Goal: Information Seeking & Learning: Find specific fact

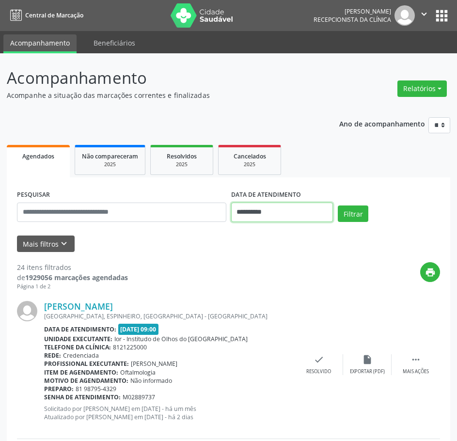
click at [279, 212] on input "**********" at bounding box center [282, 212] width 102 height 19
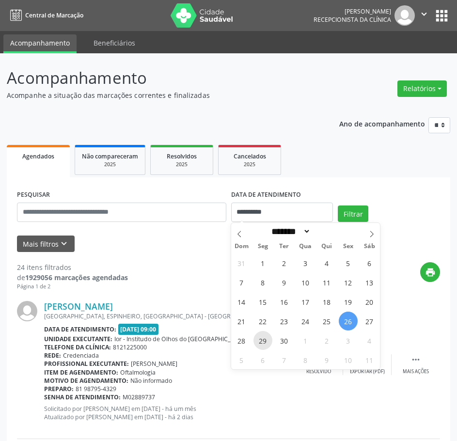
click at [263, 335] on span "29" at bounding box center [262, 340] width 19 height 19
type input "**********"
click at [263, 335] on span "29" at bounding box center [262, 340] width 19 height 19
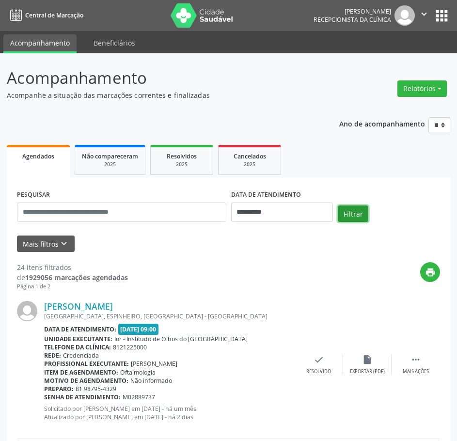
click at [351, 206] on button "Filtrar" at bounding box center [353, 214] width 31 height 16
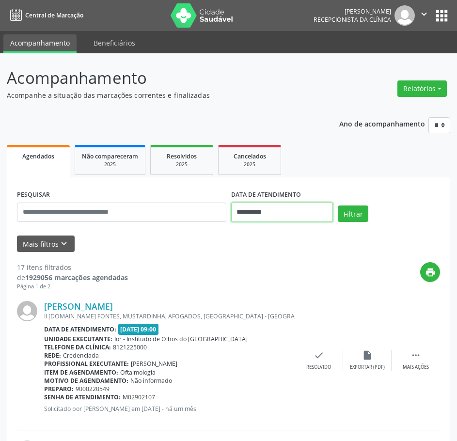
click at [261, 208] on input "**********" at bounding box center [282, 212] width 102 height 19
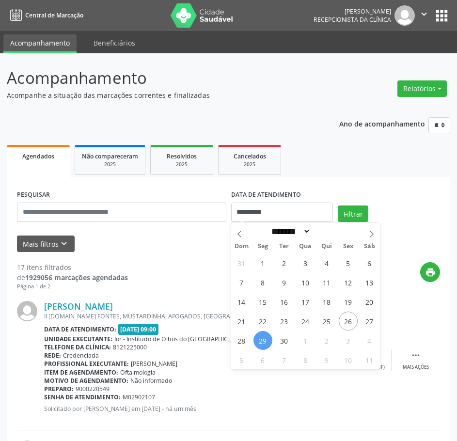
click at [267, 338] on span "29" at bounding box center [262, 340] width 19 height 19
type input "**********"
click at [264, 339] on span "29" at bounding box center [262, 340] width 19 height 19
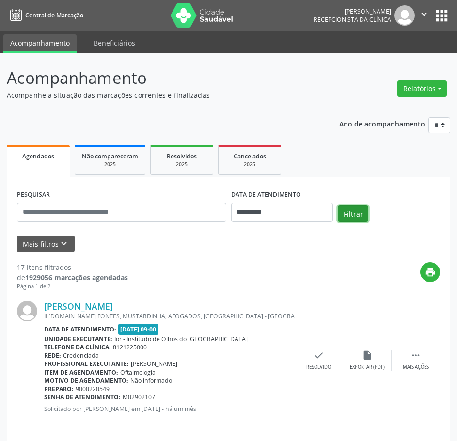
click at [355, 211] on button "Filtrar" at bounding box center [353, 214] width 31 height 16
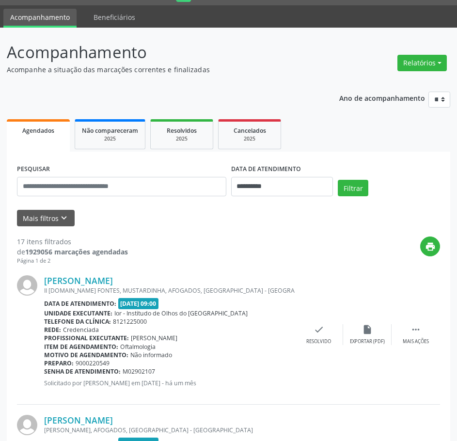
scroll to position [48, 0]
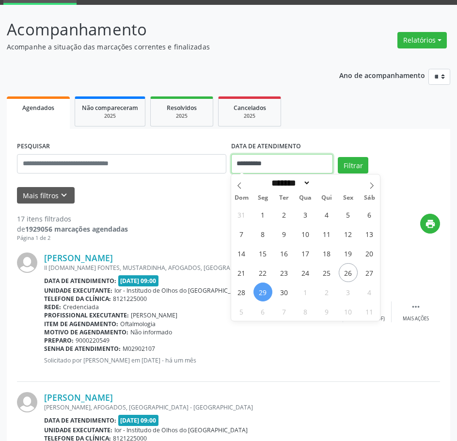
click at [258, 164] on input "**********" at bounding box center [282, 163] width 102 height 19
click at [269, 288] on span "29" at bounding box center [262, 292] width 19 height 19
type input "**********"
click at [269, 288] on span "29" at bounding box center [262, 292] width 19 height 19
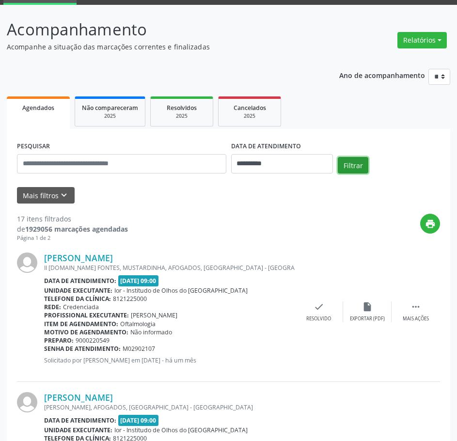
click at [346, 164] on button "Filtrar" at bounding box center [353, 165] width 31 height 16
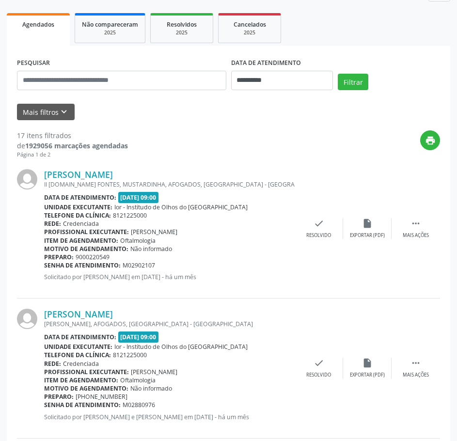
scroll to position [145, 0]
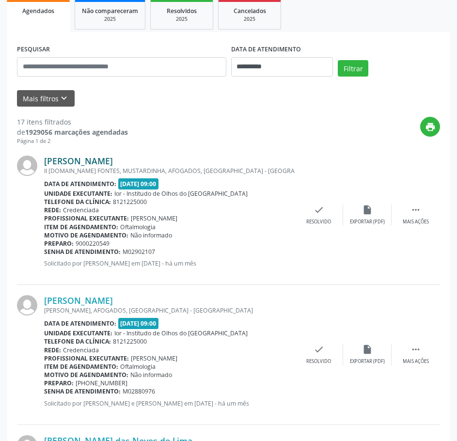
click at [72, 161] on link "[PERSON_NAME]" at bounding box center [78, 161] width 69 height 11
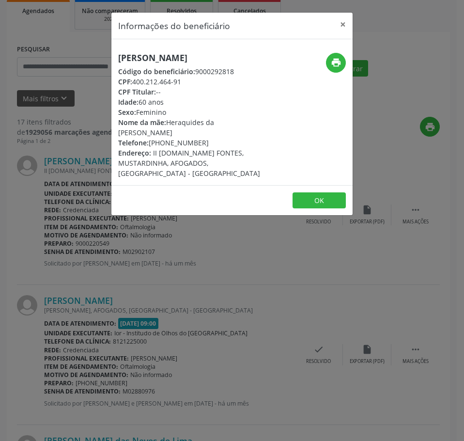
click at [142, 60] on h5 "[PERSON_NAME]" at bounding box center [191, 58] width 147 height 10
click at [122, 212] on div "Informações do beneficiário × [PERSON_NAME] Código do beneficiário: 9000292818 …" at bounding box center [232, 220] width 464 height 441
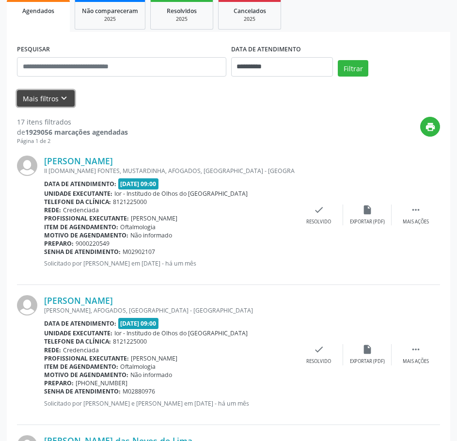
click at [31, 99] on button "Mais filtros keyboard_arrow_down" at bounding box center [46, 98] width 58 height 17
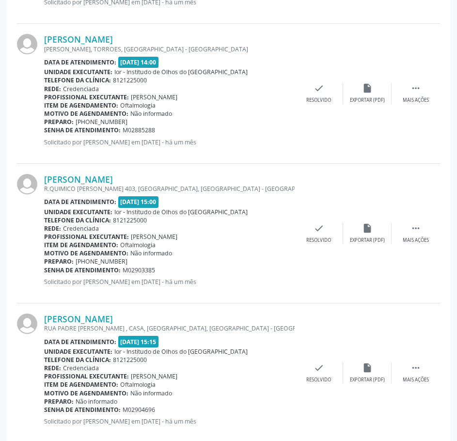
scroll to position [2082, 0]
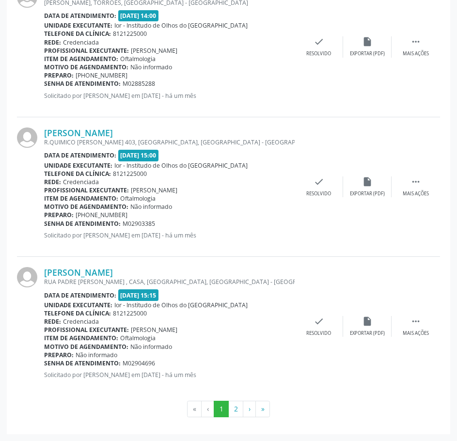
click at [238, 413] on button "2" at bounding box center [235, 409] width 15 height 16
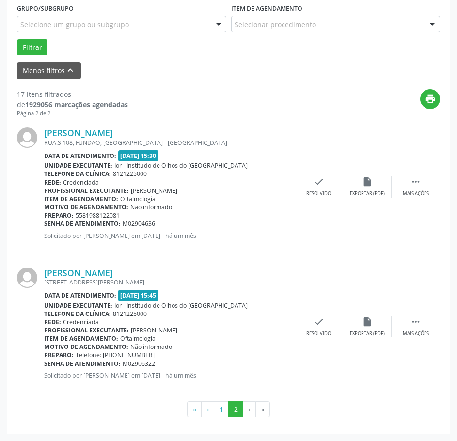
scroll to position [0, 0]
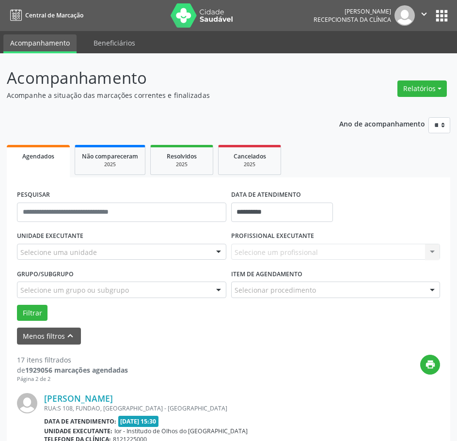
click at [137, 252] on div "Selecione uma unidade" at bounding box center [121, 252] width 209 height 16
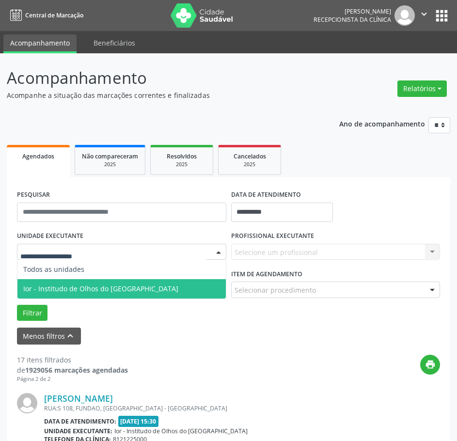
drag, startPoint x: 124, startPoint y: 289, endPoint x: 190, endPoint y: 275, distance: 68.2
click at [126, 288] on span "Ior - Institudo de Olhos do [GEOGRAPHIC_DATA]" at bounding box center [100, 288] width 155 height 9
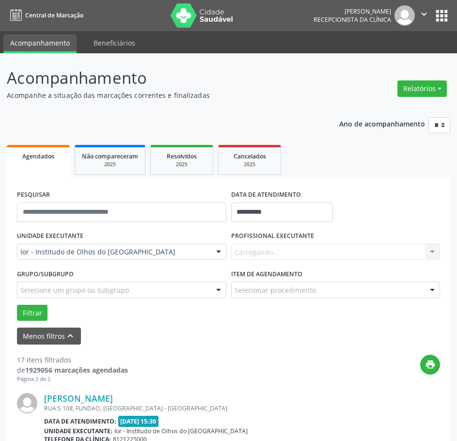
click at [298, 253] on div "Carregando... Nenhum resultado encontrado para: " " Não há nenhuma opção para s…" at bounding box center [335, 252] width 209 height 16
click at [38, 312] on button "Filtrar" at bounding box center [32, 313] width 31 height 16
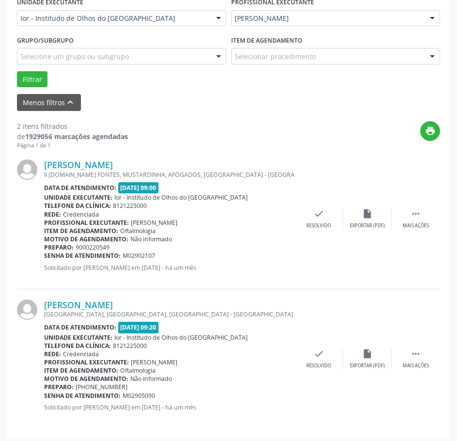
scroll to position [238, 0]
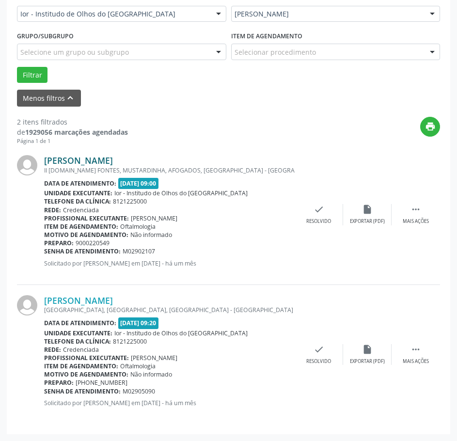
click at [113, 161] on link "[PERSON_NAME]" at bounding box center [78, 160] width 69 height 11
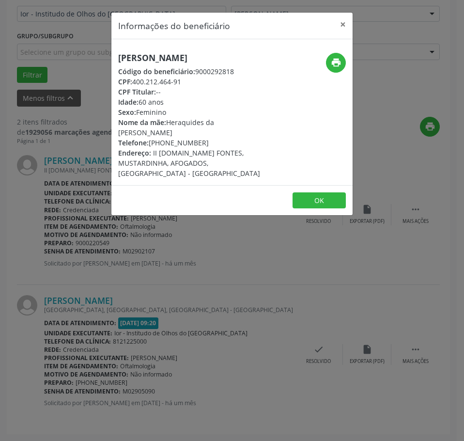
drag, startPoint x: 190, startPoint y: 80, endPoint x: 135, endPoint y: 77, distance: 54.4
click at [135, 77] on div "CPF: 400.212.464-91" at bounding box center [191, 82] width 147 height 10
copy div "400.212.464-91"
click at [219, 307] on div "Informações do beneficiário × [PERSON_NAME] Código do beneficiário: 9000292818 …" at bounding box center [232, 220] width 464 height 441
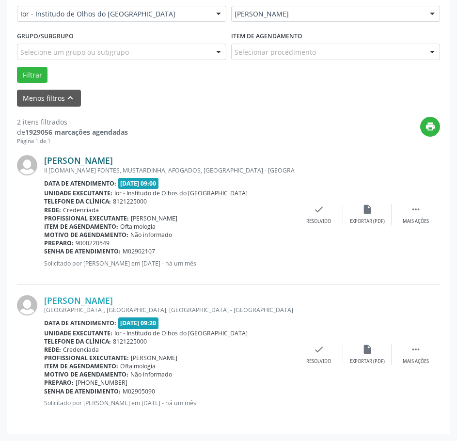
click at [113, 162] on link "[PERSON_NAME]" at bounding box center [78, 160] width 69 height 11
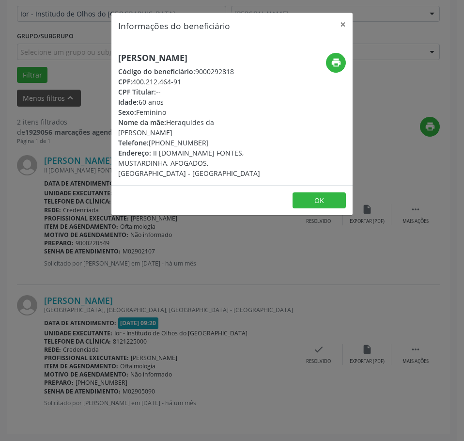
click at [172, 236] on div "Informações do beneficiário × [PERSON_NAME] Código do beneficiário: 9000292818 …" at bounding box center [232, 220] width 464 height 441
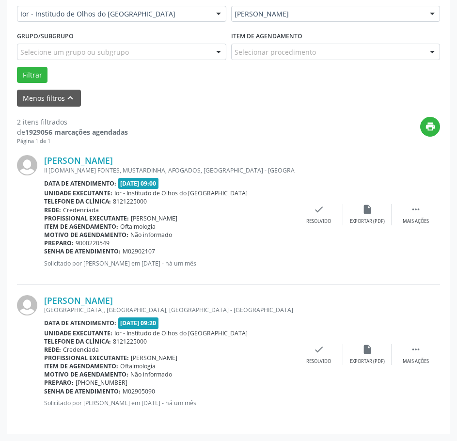
drag, startPoint x: 142, startPoint y: 251, endPoint x: 46, endPoint y: 251, distance: 96.0
click at [46, 251] on div "Senha de atendimento: M02902107" at bounding box center [169, 251] width 251 height 8
copy div "enha de atendimento: M02902107"
click at [103, 161] on link "[PERSON_NAME]" at bounding box center [78, 160] width 69 height 11
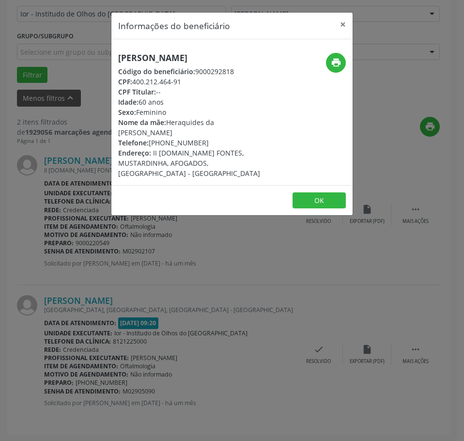
click at [184, 59] on h5 "[PERSON_NAME]" at bounding box center [191, 58] width 147 height 10
copy div "[PERSON_NAME]"
drag, startPoint x: 161, startPoint y: 286, endPoint x: 157, endPoint y: 302, distance: 16.6
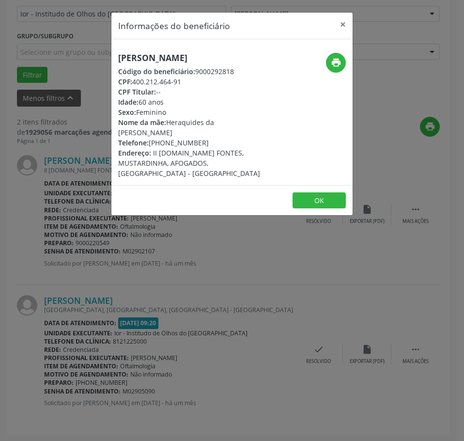
click at [161, 287] on div "Informações do beneficiário × [PERSON_NAME] Código do beneficiário: 9000292818 …" at bounding box center [232, 220] width 464 height 441
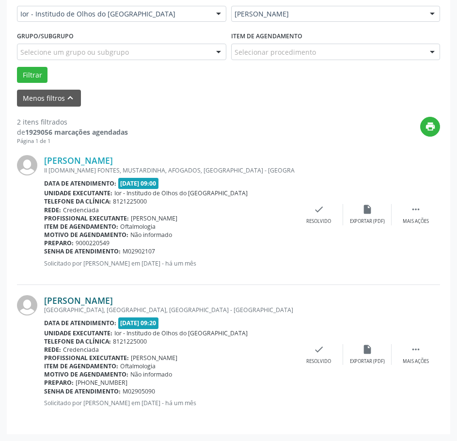
click at [102, 302] on link "[PERSON_NAME]" at bounding box center [78, 300] width 69 height 11
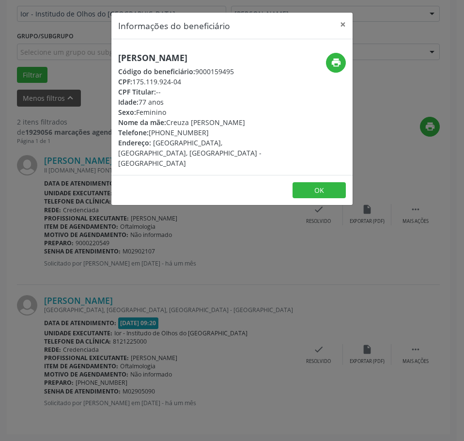
click at [170, 64] on div "[PERSON_NAME] Código do beneficiário: 9000159495 CPF: 175.119.924-04 CPF Titula…" at bounding box center [191, 110] width 147 height 115
click at [175, 60] on h5 "[PERSON_NAME]" at bounding box center [191, 58] width 147 height 10
copy div "[PERSON_NAME]"
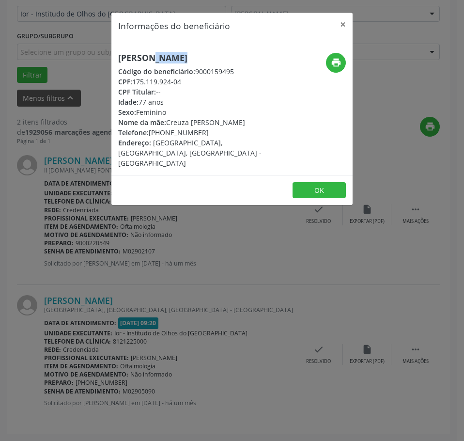
drag, startPoint x: 186, startPoint y: 83, endPoint x: 135, endPoint y: 82, distance: 50.9
click at [135, 82] on div "CPF: 175.119.924-04" at bounding box center [191, 82] width 147 height 10
copy div "175.119.924-04"
drag, startPoint x: 192, startPoint y: 326, endPoint x: 247, endPoint y: 264, distance: 82.4
click at [192, 326] on div "Informações do beneficiário × [PERSON_NAME] Código do beneficiário: 9000159495 …" at bounding box center [232, 220] width 464 height 441
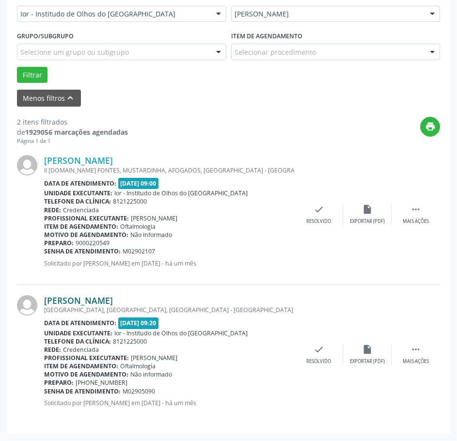
click at [99, 301] on link "[PERSON_NAME]" at bounding box center [78, 300] width 69 height 11
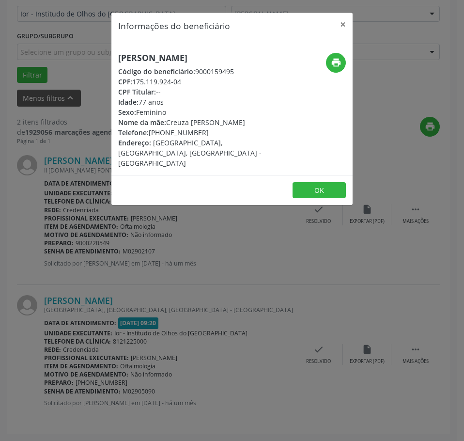
drag, startPoint x: 198, startPoint y: 135, endPoint x: 150, endPoint y: 133, distance: 47.5
click at [150, 133] on div "Telefone: [PHONE_NUMBER]" at bounding box center [191, 132] width 147 height 10
copy div "[PHONE_NUMBER]"
click at [277, 288] on div "Informações do beneficiário × [PERSON_NAME] Código do beneficiário: 9000159495 …" at bounding box center [232, 220] width 464 height 441
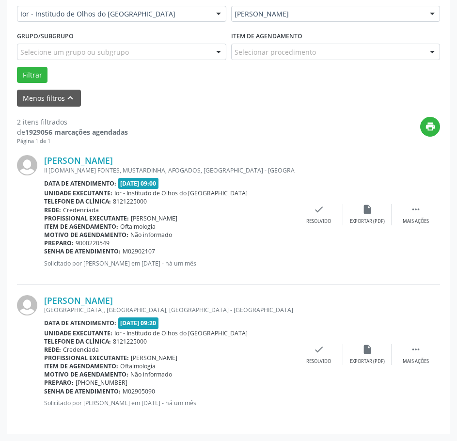
drag, startPoint x: 160, startPoint y: 392, endPoint x: 44, endPoint y: 395, distance: 116.3
click at [44, 395] on div "Senha de atendimento: M02905090" at bounding box center [169, 391] width 251 height 8
copy div "Senha de atendimento: M02905090"
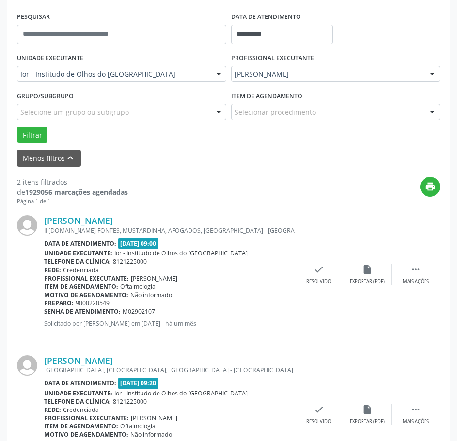
scroll to position [93, 0]
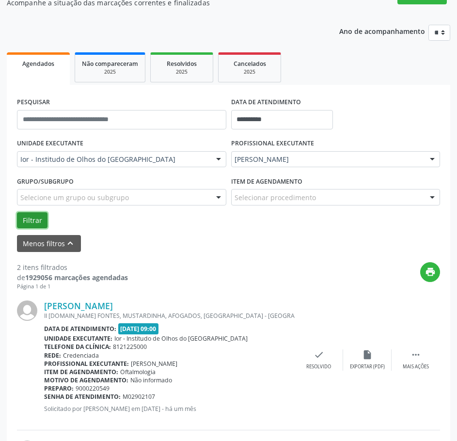
click at [31, 220] on button "Filtrar" at bounding box center [32, 220] width 31 height 16
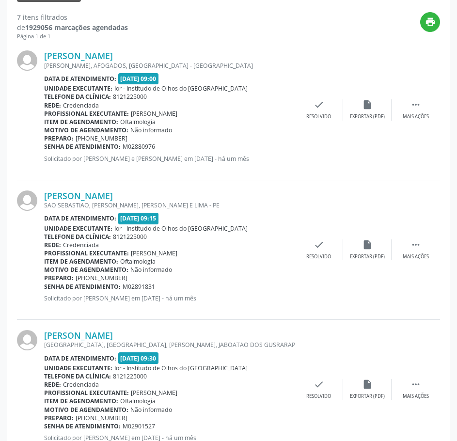
scroll to position [242, 0]
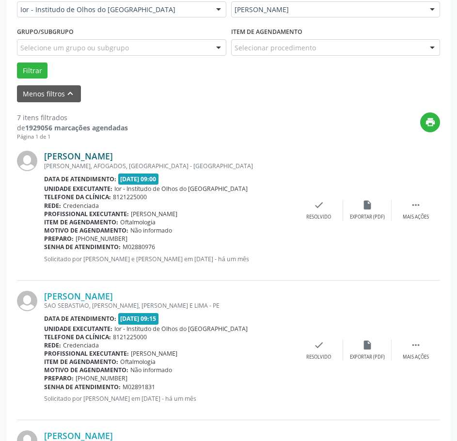
click at [97, 155] on link "[PERSON_NAME]" at bounding box center [78, 156] width 69 height 11
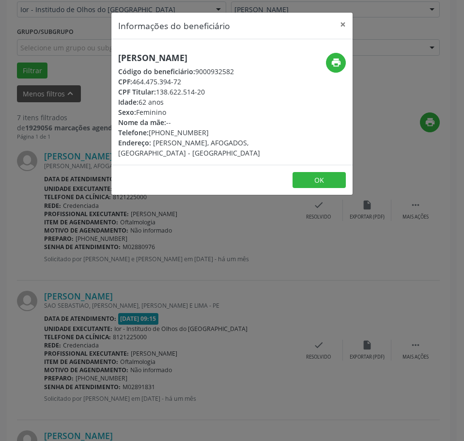
click at [144, 51] on div "[PERSON_NAME] Código do beneficiário: 9000932582 CPF: 464.475.394-72 CPF Titula…" at bounding box center [231, 102] width 241 height 126
click at [145, 51] on div "[PERSON_NAME] Código do beneficiário: 9000932582 CPF: 464.475.394-72 CPF Titula…" at bounding box center [231, 102] width 241 height 126
copy div "[PERSON_NAME]"
click at [132, 84] on div "CPF: 464.475.394-72" at bounding box center [191, 82] width 147 height 10
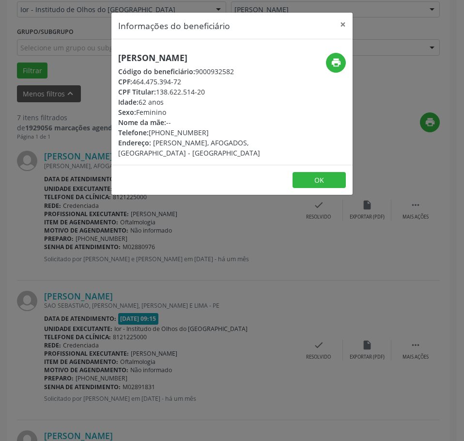
drag, startPoint x: 136, startPoint y: 83, endPoint x: 194, endPoint y: 84, distance: 58.2
click at [194, 84] on div "CPF: 464.475.394-72" at bounding box center [191, 82] width 147 height 10
copy div "464.475.394-72"
click at [117, 239] on div "Informações do beneficiário × [PERSON_NAME] Código do beneficiário: 9000932582 …" at bounding box center [232, 220] width 464 height 441
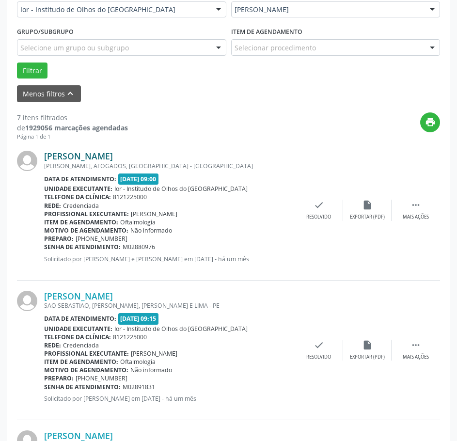
click at [112, 153] on link "[PERSON_NAME]" at bounding box center [78, 156] width 69 height 11
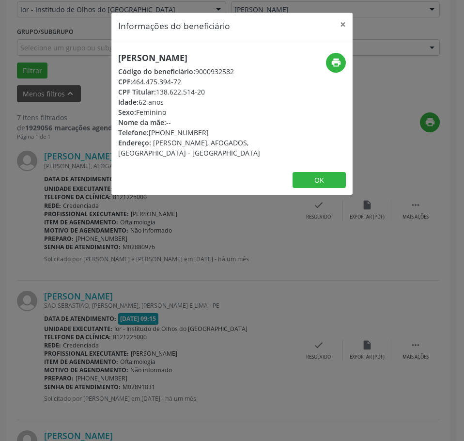
drag, startPoint x: 205, startPoint y: 130, endPoint x: 150, endPoint y: 132, distance: 54.8
click at [150, 132] on div "Telefone: [PHONE_NUMBER]" at bounding box center [191, 132] width 147 height 10
copy div "[PHONE_NUMBER]"
drag, startPoint x: 208, startPoint y: 307, endPoint x: 197, endPoint y: 299, distance: 13.5
click at [206, 305] on div "Informações do beneficiário × [PERSON_NAME] Código do beneficiário: 9000932582 …" at bounding box center [232, 220] width 464 height 441
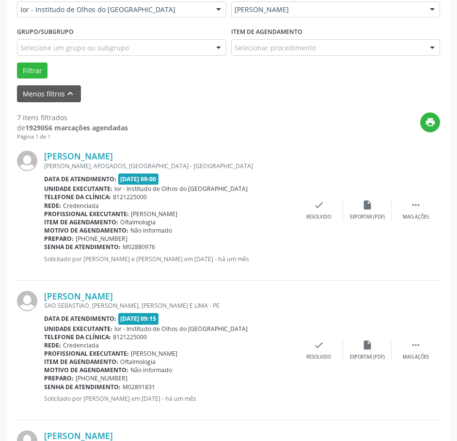
drag, startPoint x: 159, startPoint y: 245, endPoint x: 44, endPoint y: 249, distance: 115.4
click at [44, 249] on div "Senha de atendimento: M02880976" at bounding box center [169, 247] width 251 height 8
click at [113, 156] on link "[PERSON_NAME]" at bounding box center [78, 156] width 69 height 11
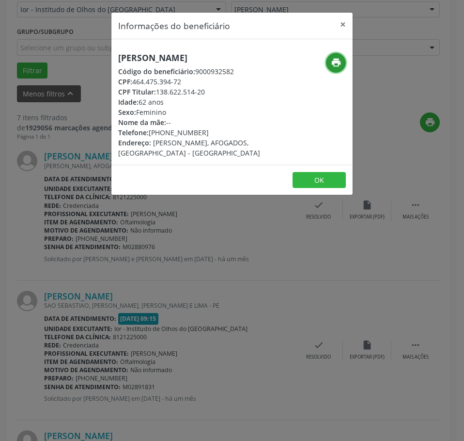
click at [329, 62] on button "print" at bounding box center [336, 63] width 20 height 20
click at [138, 342] on div "Informações do beneficiário × [PERSON_NAME] Código do beneficiário: 9000932582 …" at bounding box center [232, 220] width 464 height 441
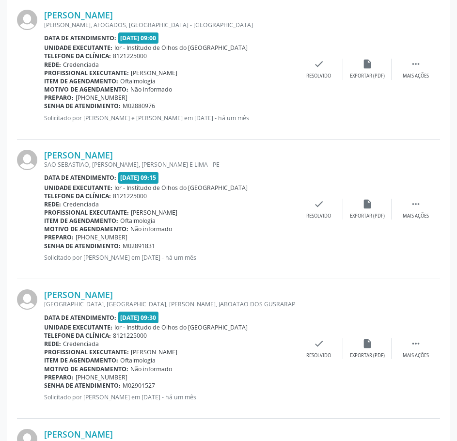
scroll to position [388, 0]
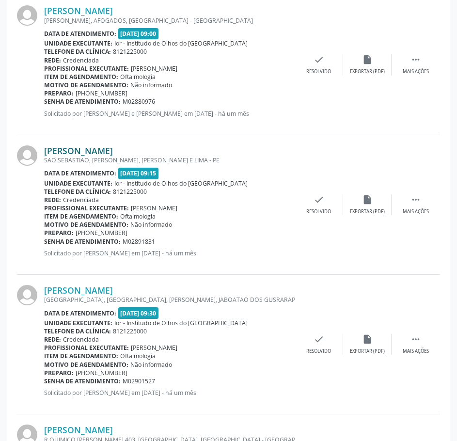
click at [113, 150] on link "[PERSON_NAME]" at bounding box center [78, 150] width 69 height 11
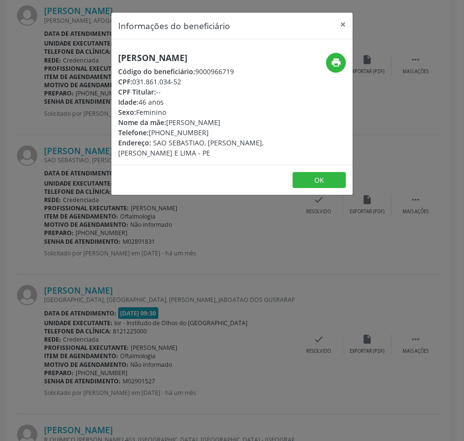
click at [171, 55] on h5 "[PERSON_NAME]" at bounding box center [191, 58] width 147 height 10
drag, startPoint x: 186, startPoint y: 84, endPoint x: 135, endPoint y: 80, distance: 50.5
click at [135, 80] on div "CPF: 031.861.034-52" at bounding box center [191, 82] width 147 height 10
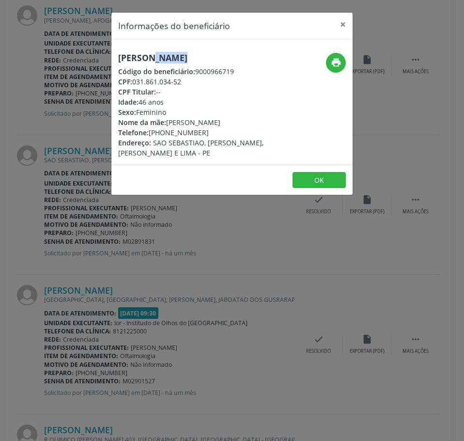
drag, startPoint x: 210, startPoint y: 131, endPoint x: 150, endPoint y: 133, distance: 59.7
click at [150, 133] on div "Telefone: [PHONE_NUMBER]" at bounding box center [191, 132] width 147 height 10
click at [337, 58] on icon "print" at bounding box center [336, 62] width 11 height 11
click at [79, 233] on div "Informações do beneficiário × [PERSON_NAME] Código do beneficiário: 9000966719 …" at bounding box center [232, 220] width 464 height 441
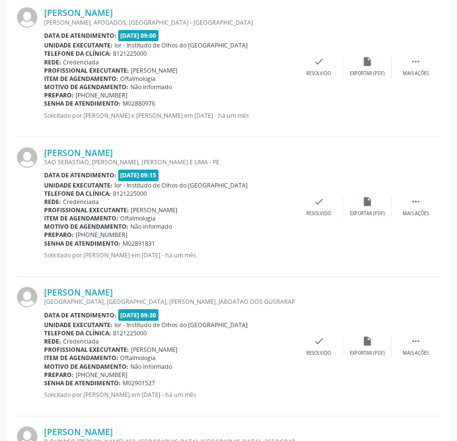
scroll to position [485, 0]
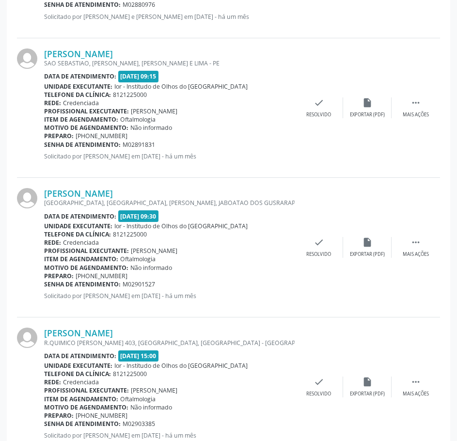
drag, startPoint x: 156, startPoint y: 144, endPoint x: 44, endPoint y: 144, distance: 112.0
click at [44, 144] on div "Senha de atendimento: M02891831" at bounding box center [169, 145] width 251 height 8
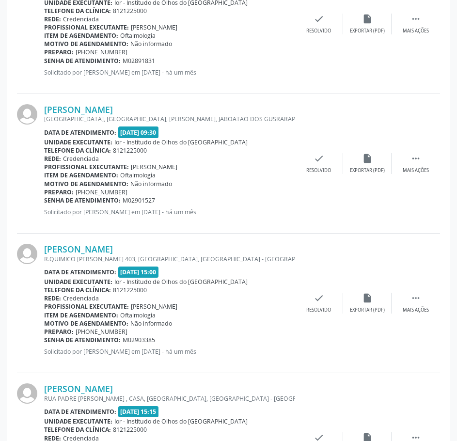
scroll to position [582, 0]
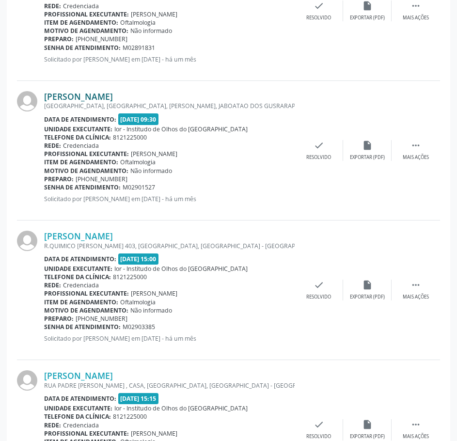
click at [113, 96] on link "[PERSON_NAME]" at bounding box center [78, 96] width 69 height 11
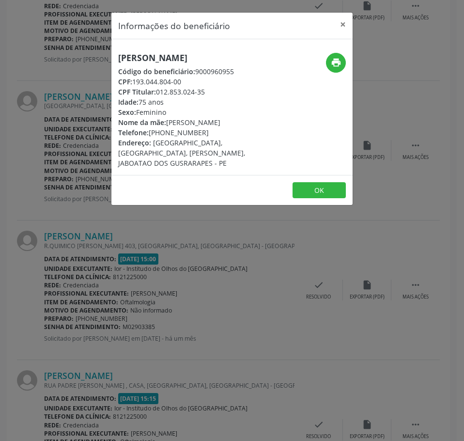
click at [51, 84] on div "Informações do beneficiário × [PERSON_NAME] Código do beneficiário: 9000960955 …" at bounding box center [232, 220] width 464 height 441
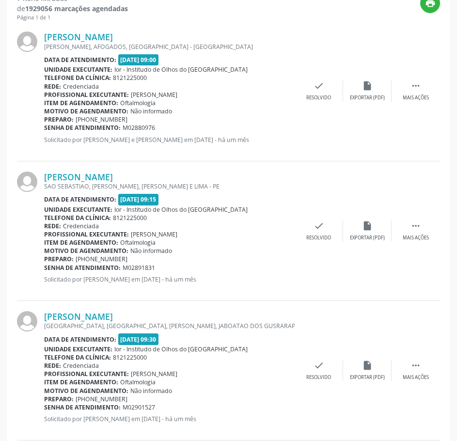
scroll to position [339, 0]
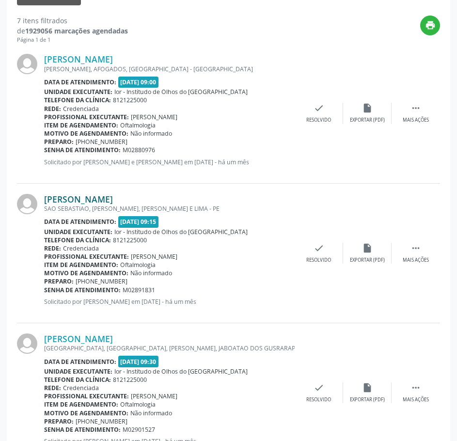
click at [76, 198] on link "[PERSON_NAME]" at bounding box center [78, 199] width 69 height 11
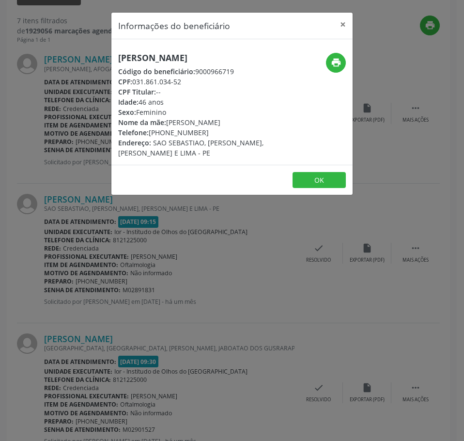
click at [163, 54] on h5 "[PERSON_NAME]" at bounding box center [191, 58] width 147 height 10
click at [48, 190] on div "Informações do beneficiário × [PERSON_NAME] Código do beneficiário: 9000966719 …" at bounding box center [232, 220] width 464 height 441
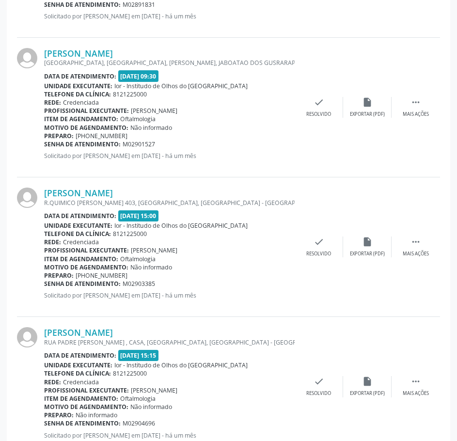
scroll to position [630, 0]
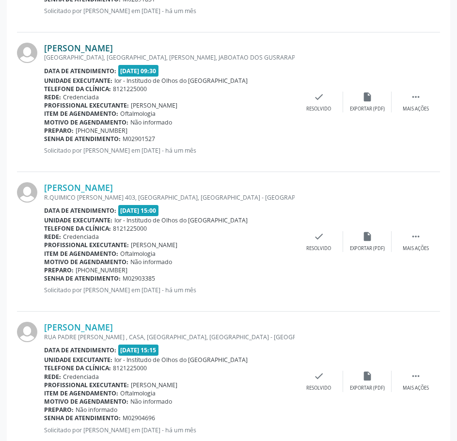
click at [108, 47] on link "[PERSON_NAME]" at bounding box center [78, 48] width 69 height 11
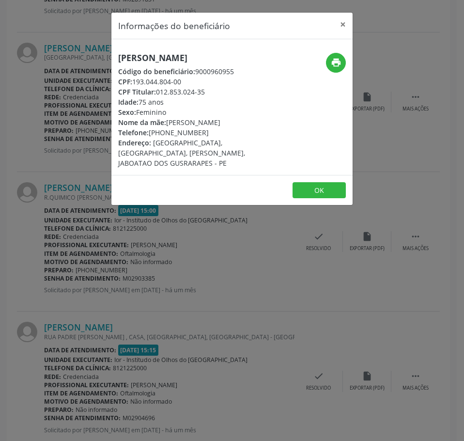
drag, startPoint x: 186, startPoint y: 80, endPoint x: 134, endPoint y: 81, distance: 51.4
click at [134, 81] on div "CPF: 193.044.804-00" at bounding box center [191, 82] width 147 height 10
click at [71, 131] on div "Informações do beneficiário × [PERSON_NAME] Código do beneficiário: 9000960955 …" at bounding box center [232, 220] width 464 height 441
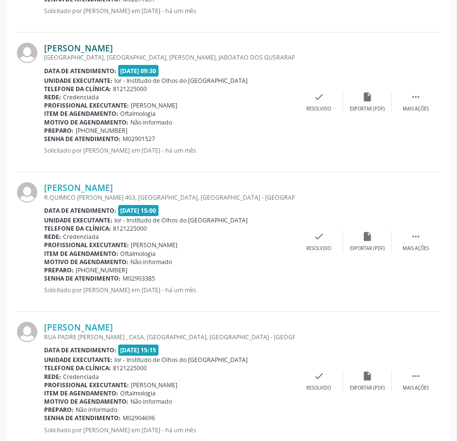
click at [113, 46] on link "[PERSON_NAME]" at bounding box center [78, 48] width 69 height 11
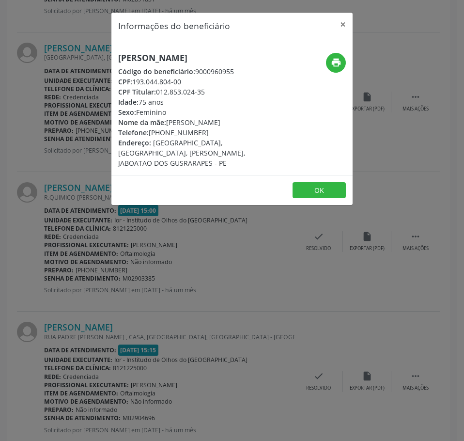
drag, startPoint x: 83, startPoint y: 212, endPoint x: 124, endPoint y: 185, distance: 48.8
click at [83, 213] on div "Informações do beneficiário × [PERSON_NAME] Código do beneficiário: 9000960955 …" at bounding box center [232, 220] width 464 height 441
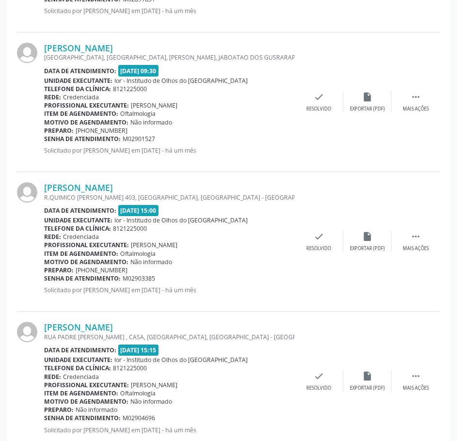
drag, startPoint x: 157, startPoint y: 139, endPoint x: 45, endPoint y: 143, distance: 111.5
click at [45, 143] on div "Senha de atendimento: M02901527" at bounding box center [169, 139] width 251 height 8
click at [111, 45] on link "[PERSON_NAME]" at bounding box center [78, 48] width 69 height 11
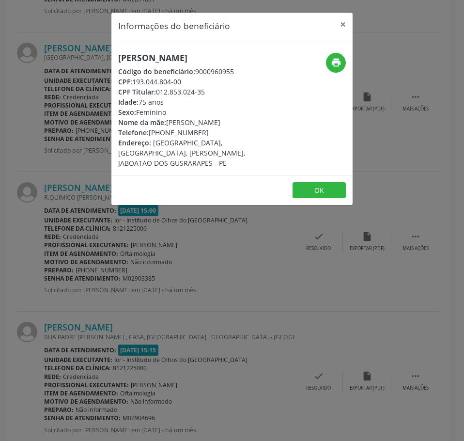
click at [141, 51] on div "[PERSON_NAME] Código do beneficiário: 9000960955 CPF: 193.044.804-00 CPF Titula…" at bounding box center [231, 107] width 241 height 136
click at [142, 51] on div "[PERSON_NAME] Código do beneficiário: 9000960955 CPF: 193.044.804-00 CPF Titula…" at bounding box center [231, 107] width 241 height 136
click at [127, 276] on div "Informações do beneficiário × [PERSON_NAME] Código do beneficiário: 9000960955 …" at bounding box center [232, 220] width 464 height 441
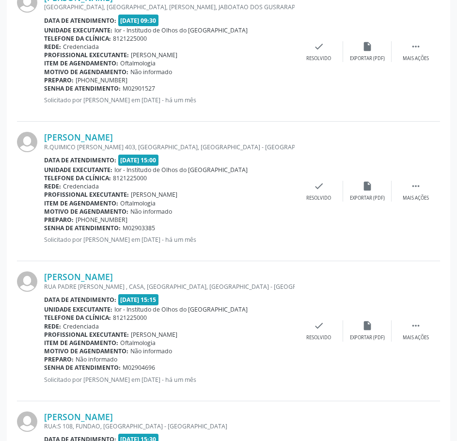
scroll to position [775, 0]
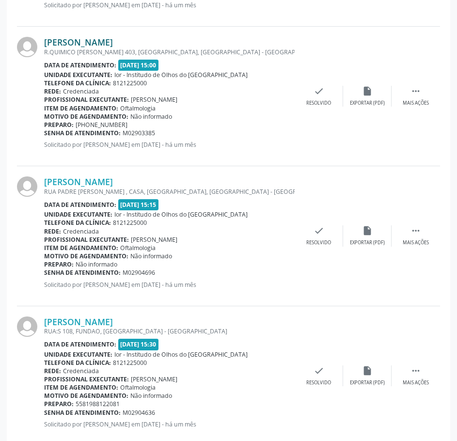
click at [101, 45] on link "[PERSON_NAME]" at bounding box center [78, 42] width 69 height 11
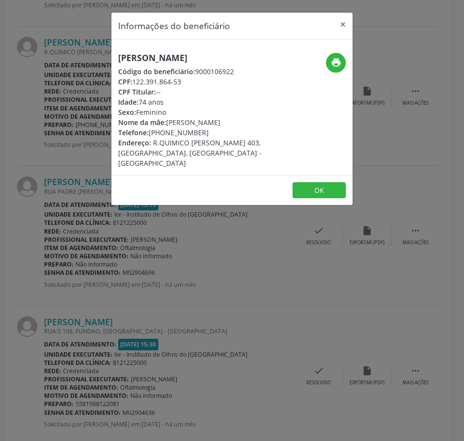
click at [138, 56] on h5 "[PERSON_NAME]" at bounding box center [191, 58] width 147 height 10
drag, startPoint x: 188, startPoint y: 79, endPoint x: 133, endPoint y: 83, distance: 54.9
click at [133, 83] on div "CPF: 122.391.864-53" at bounding box center [191, 82] width 147 height 10
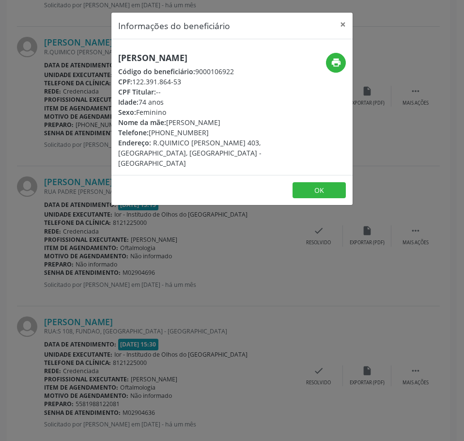
click at [82, 110] on div "Informações do beneficiário × [PERSON_NAME] Código do beneficiário: 9000106922 …" at bounding box center [232, 220] width 464 height 441
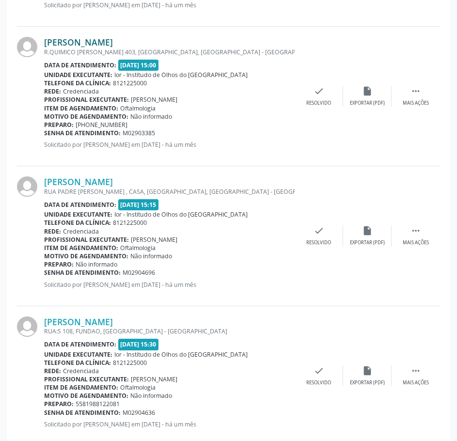
click at [79, 38] on link "[PERSON_NAME]" at bounding box center [78, 42] width 69 height 11
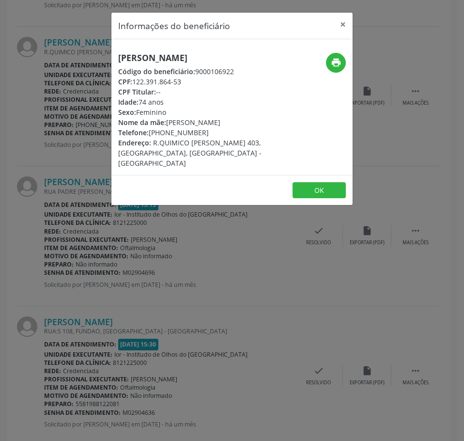
drag, startPoint x: 203, startPoint y: 132, endPoint x: 150, endPoint y: 137, distance: 53.0
click at [150, 137] on div "Telefone: [PHONE_NUMBER]" at bounding box center [191, 132] width 147 height 10
click at [267, 341] on div "Informações do beneficiário × [PERSON_NAME] Código do beneficiário: 9000106922 …" at bounding box center [232, 220] width 464 height 441
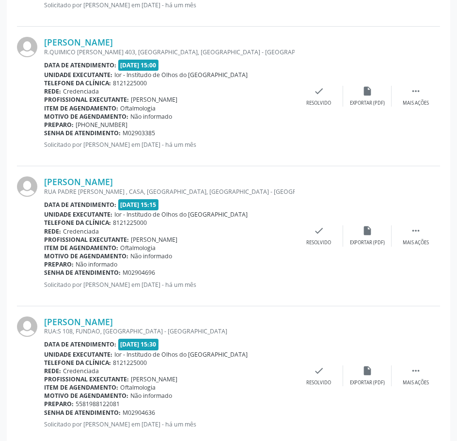
drag, startPoint x: 154, startPoint y: 131, endPoint x: 46, endPoint y: 134, distance: 108.6
click at [46, 134] on div "Senha de atendimento: M02903385" at bounding box center [169, 133] width 251 height 8
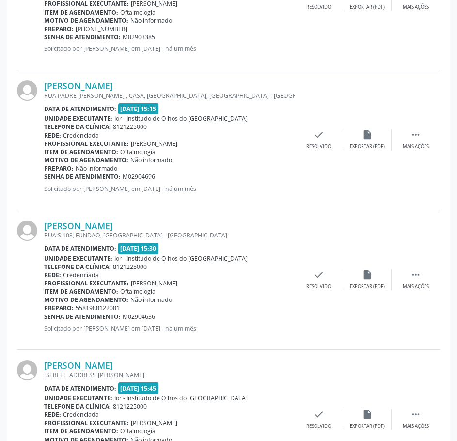
scroll to position [921, 0]
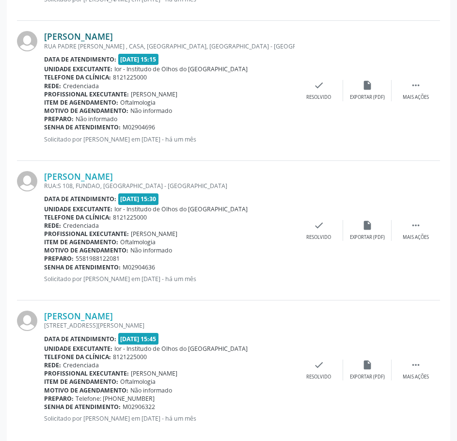
click at [82, 38] on link "[PERSON_NAME]" at bounding box center [78, 36] width 69 height 11
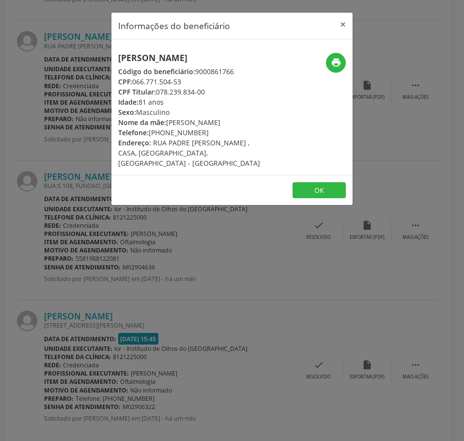
click at [157, 58] on h5 "[PERSON_NAME]" at bounding box center [191, 58] width 147 height 10
drag, startPoint x: 184, startPoint y: 83, endPoint x: 134, endPoint y: 83, distance: 49.4
click at [134, 83] on div "CPF: 066.771.504-53" at bounding box center [191, 82] width 147 height 10
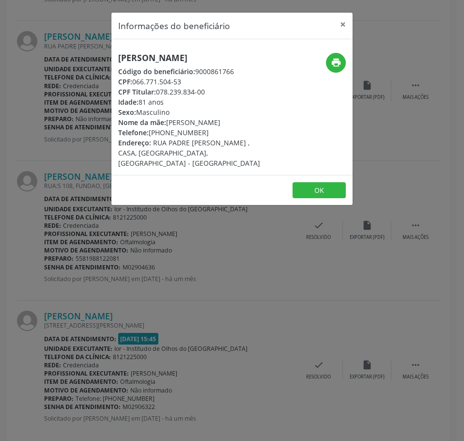
click at [66, 354] on div "Informações do beneficiário × [PERSON_NAME] Código do beneficiário: 9000861766 …" at bounding box center [232, 220] width 464 height 441
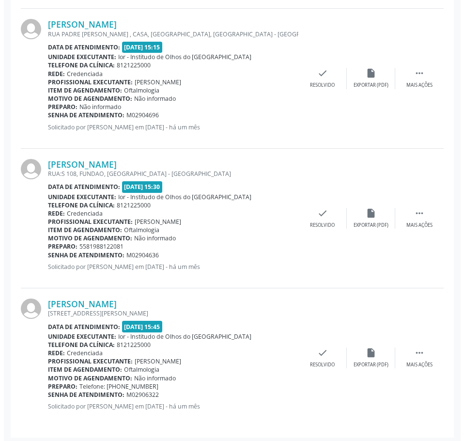
scroll to position [936, 0]
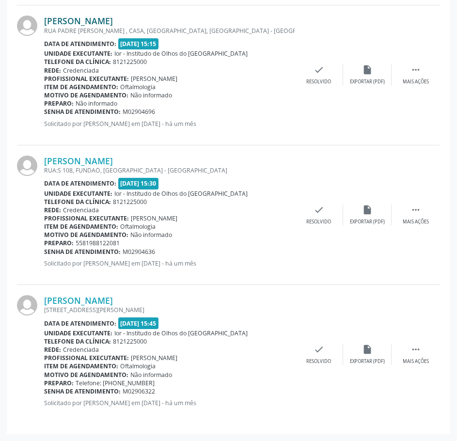
click at [89, 19] on link "[PERSON_NAME]" at bounding box center [78, 21] width 69 height 11
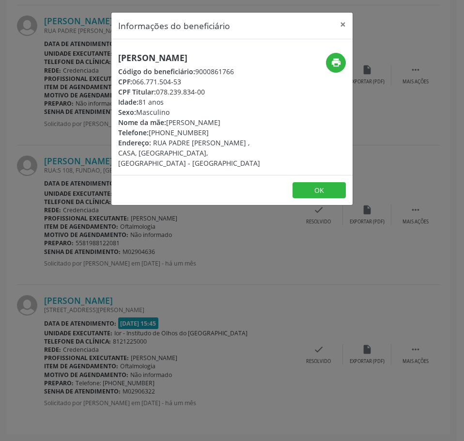
drag, startPoint x: 54, startPoint y: 118, endPoint x: 91, endPoint y: 112, distance: 37.2
click at [54, 117] on div "Informações do beneficiário × [PERSON_NAME] Código do beneficiário: 9000861766 …" at bounding box center [232, 220] width 464 height 441
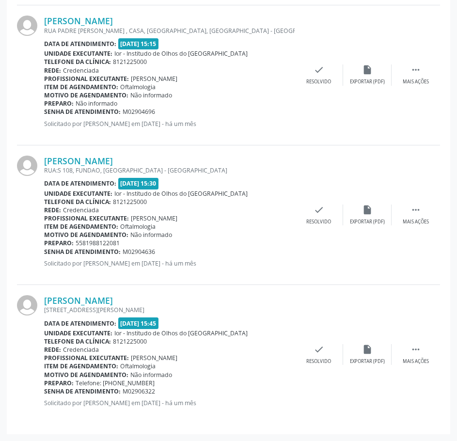
drag, startPoint x: 159, startPoint y: 113, endPoint x: 45, endPoint y: 113, distance: 114.9
click at [45, 113] on div "Senha de atendimento: M02904696" at bounding box center [169, 112] width 251 height 8
click at [93, 160] on link "[PERSON_NAME]" at bounding box center [78, 161] width 69 height 11
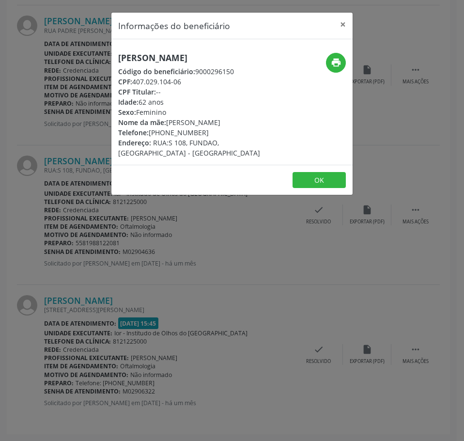
click at [163, 56] on h5 "[PERSON_NAME]" at bounding box center [191, 58] width 147 height 10
click at [104, 160] on div "Informações do beneficiário × [PERSON_NAME] Código do beneficiário: 9000296150 …" at bounding box center [232, 220] width 464 height 441
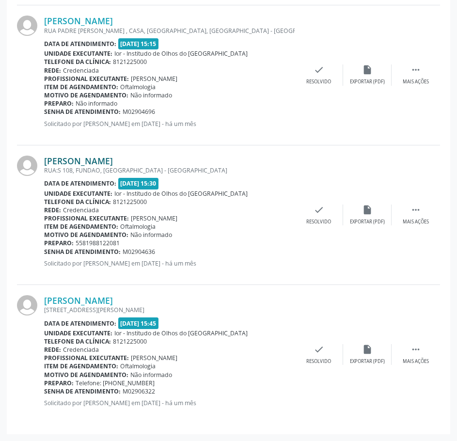
click at [99, 163] on link "[PERSON_NAME]" at bounding box center [78, 161] width 69 height 11
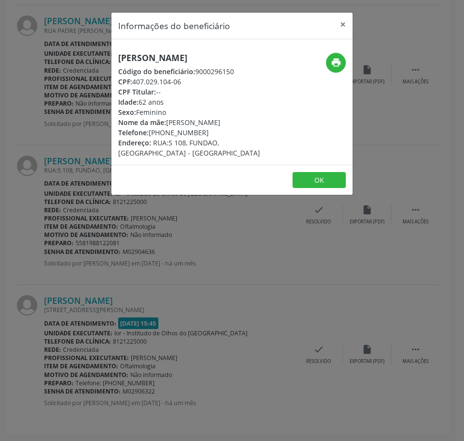
drag, startPoint x: 180, startPoint y: 85, endPoint x: 146, endPoint y: 87, distance: 34.5
click at [146, 87] on div "[PERSON_NAME] Código do beneficiário: 9000296150 CPF: 407.029.104-06 CPF Titula…" at bounding box center [191, 105] width 147 height 105
click at [187, 87] on div "CPF Titular: --" at bounding box center [191, 92] width 147 height 10
drag, startPoint x: 186, startPoint y: 81, endPoint x: 134, endPoint y: 82, distance: 51.4
click at [134, 82] on div "CPF: 407.029.104-06" at bounding box center [191, 82] width 147 height 10
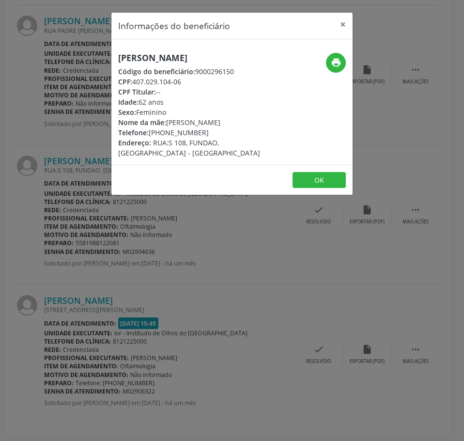
click at [215, 279] on div "Informações do beneficiário × [PERSON_NAME] Código do beneficiário: 9000296150 …" at bounding box center [232, 220] width 464 height 441
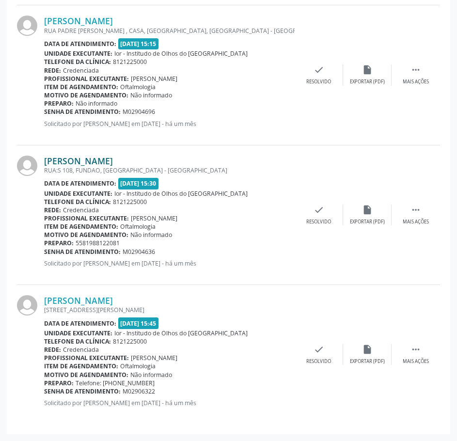
click at [68, 163] on link "[PERSON_NAME]" at bounding box center [78, 161] width 69 height 11
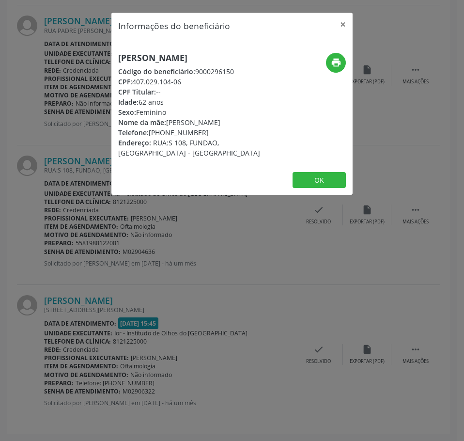
drag, startPoint x: 201, startPoint y: 133, endPoint x: 150, endPoint y: 130, distance: 50.5
click at [150, 129] on div "Telefone: [PHONE_NUMBER]" at bounding box center [191, 132] width 147 height 10
click at [339, 60] on icon "print" at bounding box center [336, 62] width 11 height 11
click at [90, 224] on div "Informações do beneficiário × [PERSON_NAME] Código do beneficiário: 9000296150 …" at bounding box center [232, 220] width 464 height 441
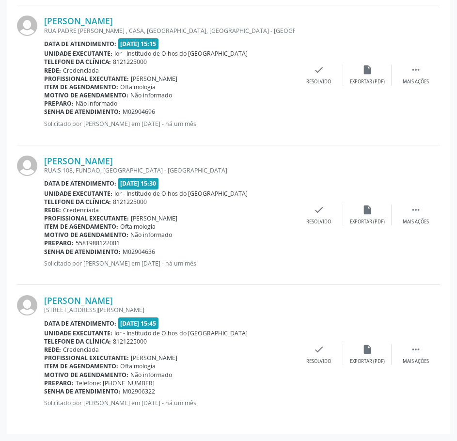
drag, startPoint x: 157, startPoint y: 248, endPoint x: 45, endPoint y: 254, distance: 112.1
click at [45, 254] on div "Senha de atendimento: M02904636" at bounding box center [169, 252] width 251 height 8
click at [101, 160] on link "[PERSON_NAME]" at bounding box center [78, 161] width 69 height 11
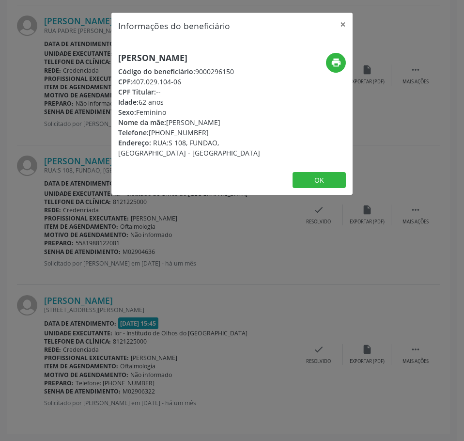
drag, startPoint x: 138, startPoint y: 50, endPoint x: 137, endPoint y: 56, distance: 6.4
click at [138, 50] on div "[PERSON_NAME] Código do beneficiário: 9000296150 CPF: 407.029.104-06 CPF Titula…" at bounding box center [231, 102] width 241 height 126
click at [137, 56] on h5 "[PERSON_NAME]" at bounding box center [191, 58] width 147 height 10
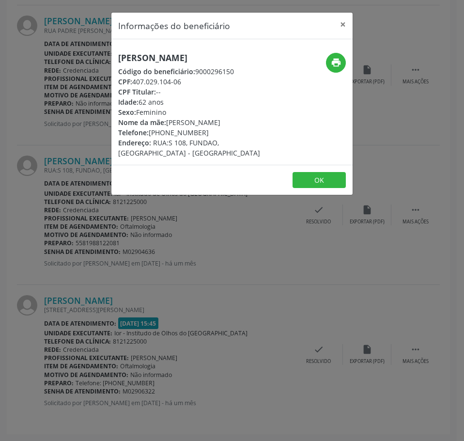
drag, startPoint x: 75, startPoint y: 285, endPoint x: 75, endPoint y: 280, distance: 5.3
click at [75, 282] on div "Informações do beneficiário × [PERSON_NAME] Código do beneficiário: 9000296150 …" at bounding box center [232, 220] width 464 height 441
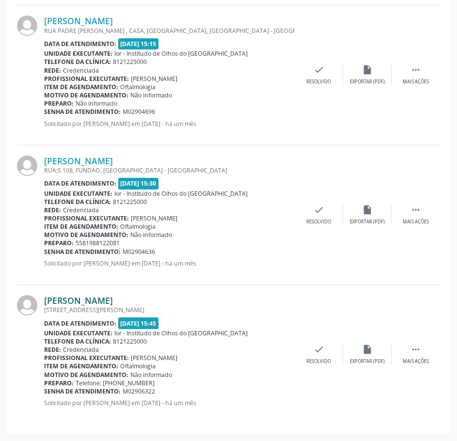
click at [93, 303] on link "[PERSON_NAME]" at bounding box center [78, 300] width 69 height 11
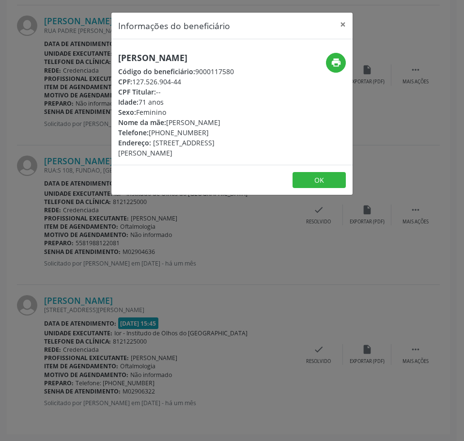
click at [204, 300] on div "Informações do beneficiário × Rivanda Soares Negromonte de Macedo Código do ben…" at bounding box center [232, 220] width 464 height 441
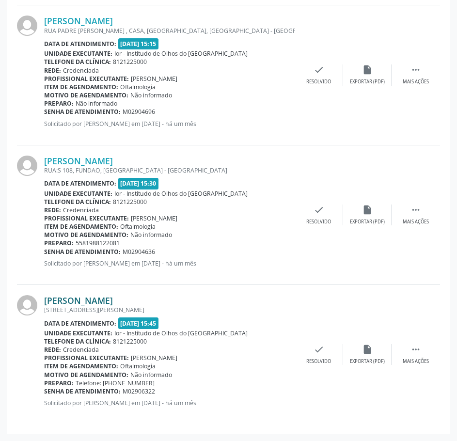
click at [113, 296] on link "[PERSON_NAME]" at bounding box center [78, 300] width 69 height 11
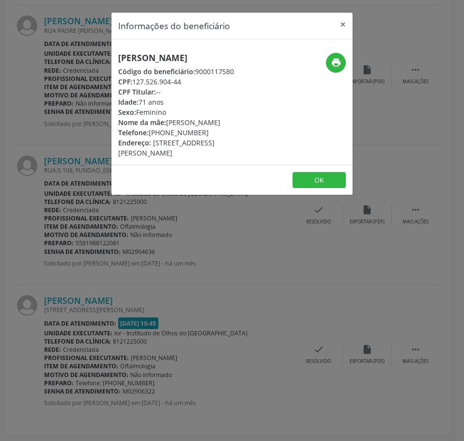
click at [159, 63] on h5 "[PERSON_NAME]" at bounding box center [191, 58] width 147 height 10
click at [112, 303] on div "Informações do beneficiário × Rivanda Soares Negromonte de Macedo Código do ben…" at bounding box center [232, 220] width 464 height 441
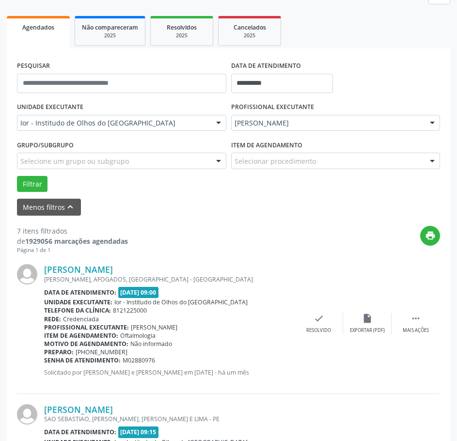
scroll to position [0, 0]
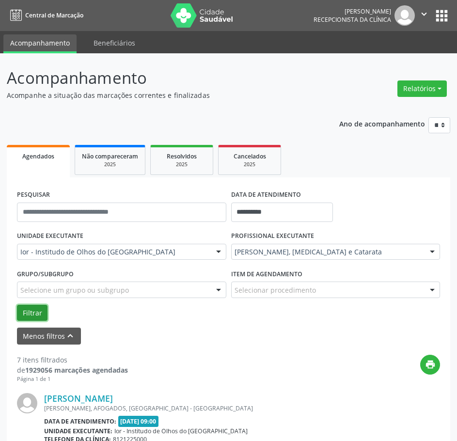
click at [37, 313] on button "Filtrar" at bounding box center [32, 313] width 31 height 16
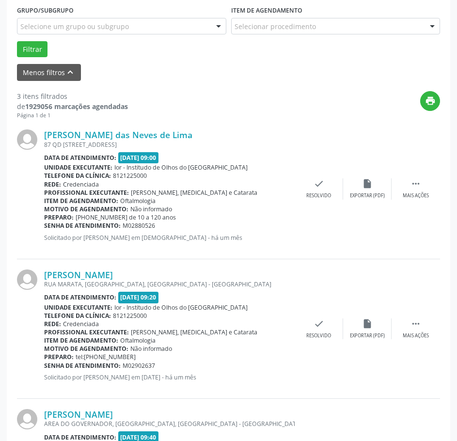
scroll to position [281, 0]
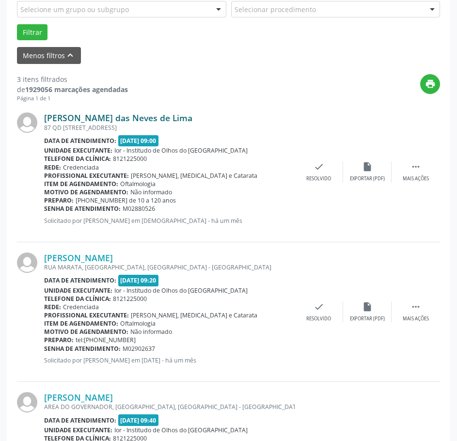
click at [137, 118] on link "[PERSON_NAME] das Neves de Lima" at bounding box center [118, 117] width 148 height 11
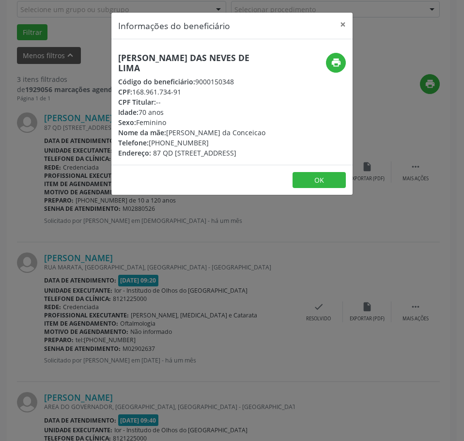
click at [139, 47] on div "[PERSON_NAME] das Neves de Lima Código do beneficiário: 9000150348 CPF: 168.961…" at bounding box center [231, 102] width 241 height 126
click at [140, 58] on h5 "[PERSON_NAME] das Neves de Lima" at bounding box center [191, 63] width 147 height 20
drag, startPoint x: 183, startPoint y: 82, endPoint x: 134, endPoint y: 84, distance: 49.0
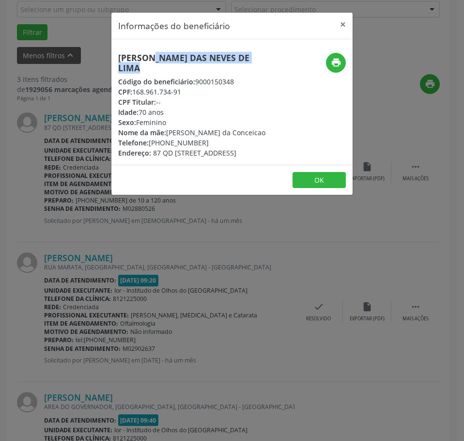
click at [134, 87] on div "CPF: 168.961.734-91" at bounding box center [191, 92] width 147 height 10
click at [163, 348] on div "Informações do beneficiário × [PERSON_NAME] das Neves de [GEOGRAPHIC_DATA] Códi…" at bounding box center [232, 220] width 464 height 441
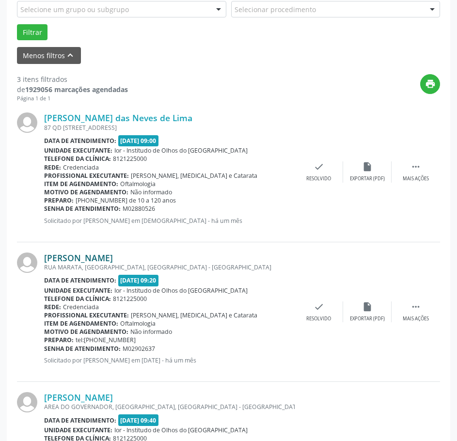
scroll to position [378, 0]
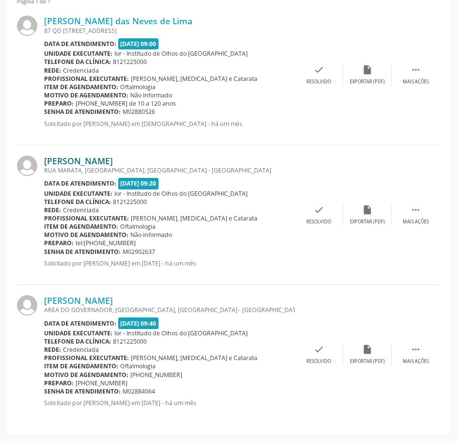
click at [109, 163] on link "[PERSON_NAME]" at bounding box center [78, 161] width 69 height 11
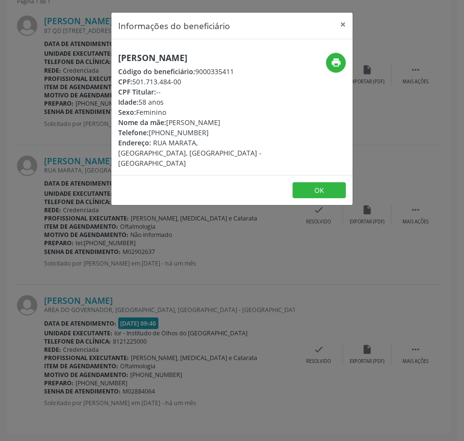
click at [167, 55] on h5 "[PERSON_NAME]" at bounding box center [191, 58] width 147 height 10
click at [38, 146] on div "Informações do beneficiário × [PERSON_NAME] Código do beneficiário: 9000335411 …" at bounding box center [232, 220] width 464 height 441
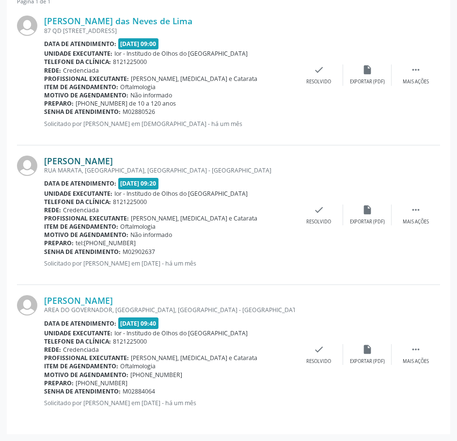
click at [113, 159] on link "[PERSON_NAME]" at bounding box center [78, 161] width 69 height 11
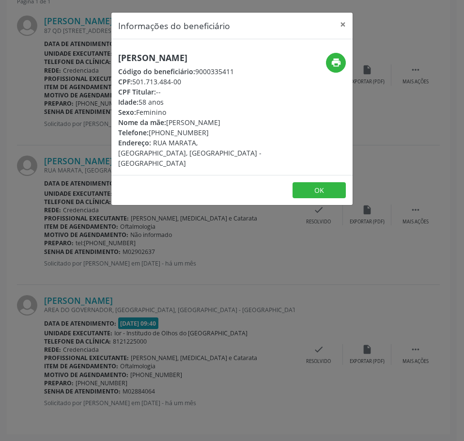
drag, startPoint x: 183, startPoint y: 81, endPoint x: 135, endPoint y: 79, distance: 48.5
click at [135, 79] on div "CPF: 501.713.484-00" at bounding box center [191, 82] width 147 height 10
click at [118, 338] on div "Informações do beneficiário × [PERSON_NAME] Código do beneficiário: 9000335411 …" at bounding box center [232, 220] width 464 height 441
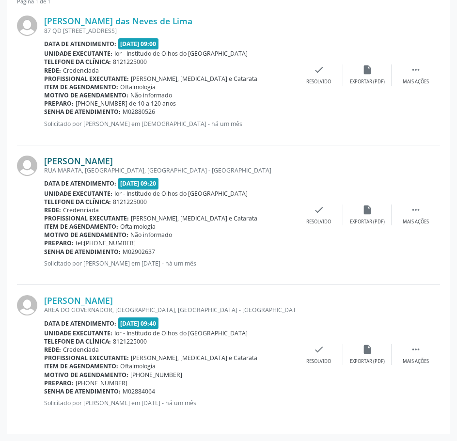
click at [113, 161] on link "[PERSON_NAME]" at bounding box center [78, 161] width 69 height 11
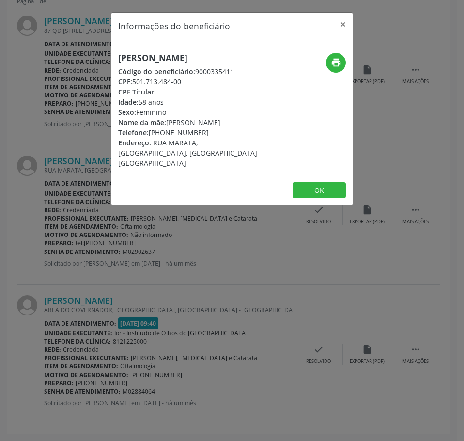
click at [90, 219] on div "Informações do beneficiário × [PERSON_NAME] Código do beneficiário: 9000335411 …" at bounding box center [232, 220] width 464 height 441
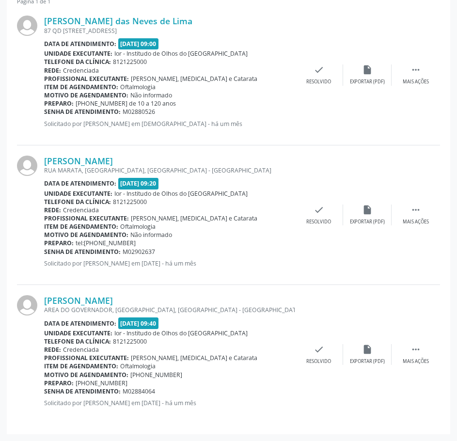
drag, startPoint x: 153, startPoint y: 252, endPoint x: 45, endPoint y: 253, distance: 108.6
click at [45, 253] on div "Senha de atendimento: M02902637" at bounding box center [169, 252] width 251 height 8
click at [113, 299] on link "[PERSON_NAME]" at bounding box center [78, 300] width 69 height 11
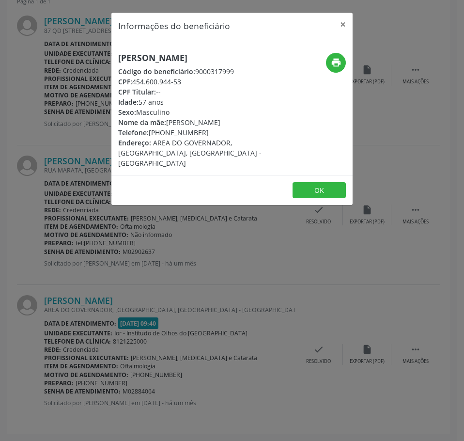
click at [199, 60] on h5 "[PERSON_NAME]" at bounding box center [191, 58] width 147 height 10
click at [146, 227] on div "Informações do beneficiário × [PERSON_NAME] dos Reis Código do beneficiário: 90…" at bounding box center [232, 220] width 464 height 441
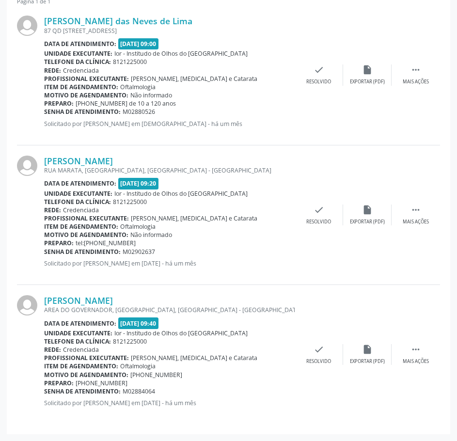
drag, startPoint x: 162, startPoint y: 390, endPoint x: 45, endPoint y: 392, distance: 116.8
click at [45, 392] on div "Senha de atendimento: M02884064" at bounding box center [169, 391] width 251 height 8
click at [113, 303] on link "[PERSON_NAME]" at bounding box center [78, 300] width 69 height 11
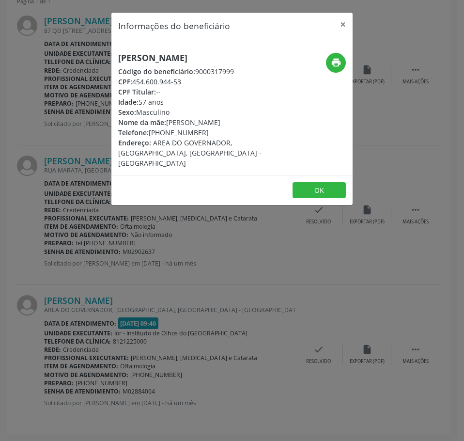
click at [204, 61] on h5 "[PERSON_NAME]" at bounding box center [191, 58] width 147 height 10
click at [84, 244] on div "Informações do beneficiário × [PERSON_NAME] dos Reis Código do beneficiário: 90…" at bounding box center [232, 220] width 464 height 441
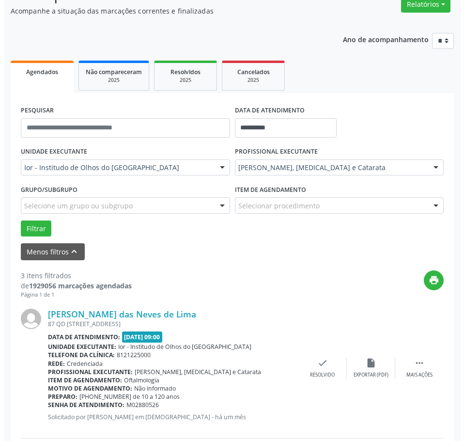
scroll to position [0, 0]
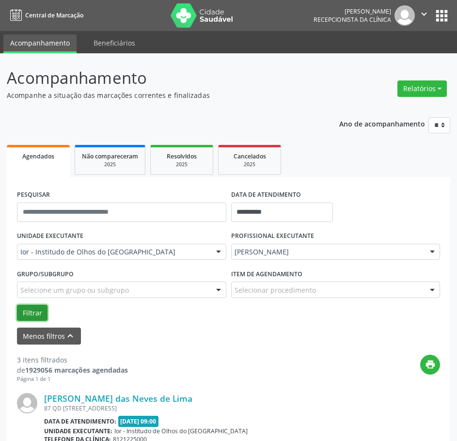
click at [36, 312] on button "Filtrar" at bounding box center [32, 313] width 31 height 16
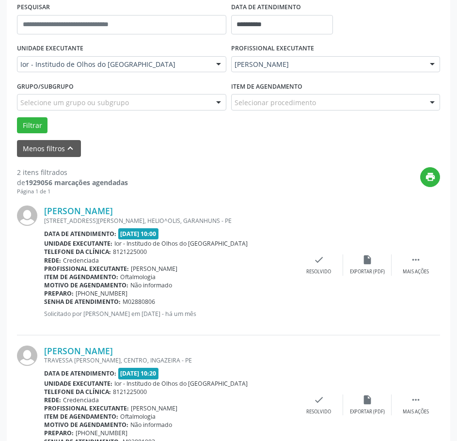
scroll to position [238, 0]
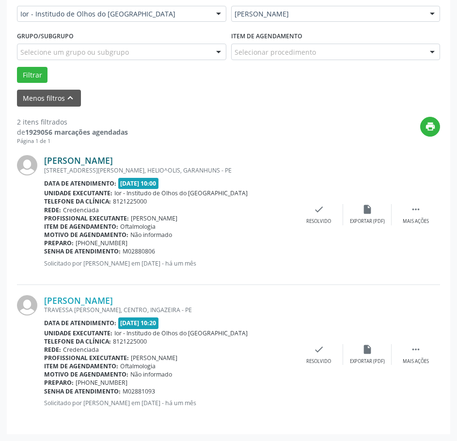
click at [113, 162] on link "[PERSON_NAME]" at bounding box center [78, 160] width 69 height 11
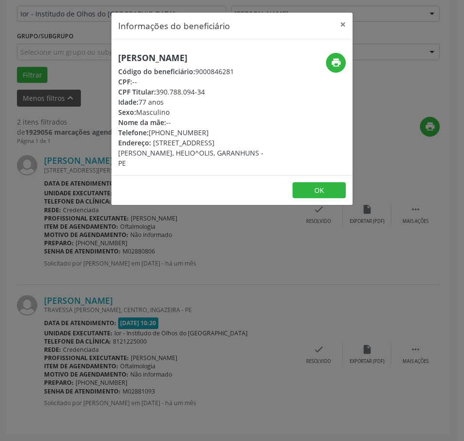
click at [161, 57] on h5 "[PERSON_NAME]" at bounding box center [191, 58] width 147 height 10
click at [70, 161] on div "Informações do beneficiário × [PERSON_NAME] Código do beneficiário: 9000846281 …" at bounding box center [232, 220] width 464 height 441
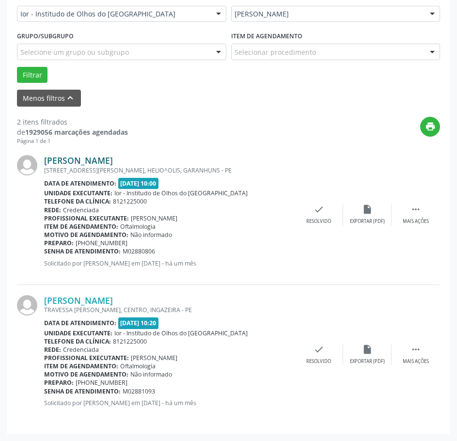
click at [106, 162] on link "[PERSON_NAME]" at bounding box center [78, 160] width 69 height 11
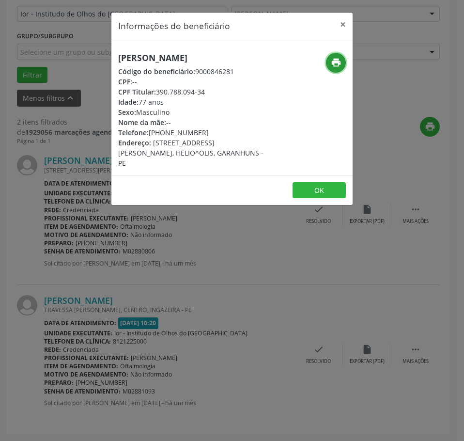
click at [336, 65] on icon "print" at bounding box center [336, 62] width 11 height 11
drag, startPoint x: 205, startPoint y: 133, endPoint x: 150, endPoint y: 132, distance: 54.3
click at [150, 132] on div "Telefone: [PHONE_NUMBER]" at bounding box center [191, 132] width 147 height 10
drag, startPoint x: 284, startPoint y: 308, endPoint x: 272, endPoint y: 307, distance: 11.2
click at [277, 308] on div "Informações do beneficiário × [PERSON_NAME] Código do beneficiário: 9000846281 …" at bounding box center [232, 220] width 464 height 441
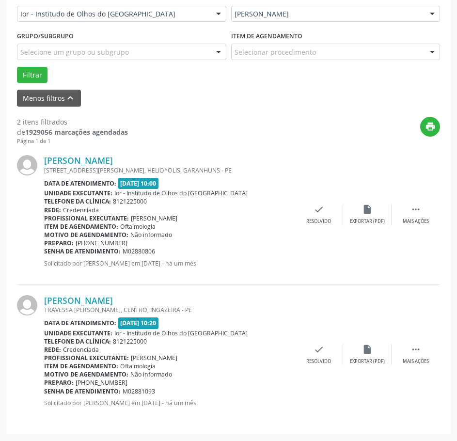
drag, startPoint x: 158, startPoint y: 249, endPoint x: 44, endPoint y: 252, distance: 114.4
click at [44, 252] on div "Senha de atendimento: M02880806" at bounding box center [169, 251] width 251 height 8
click at [68, 304] on link "[PERSON_NAME]" at bounding box center [78, 300] width 69 height 11
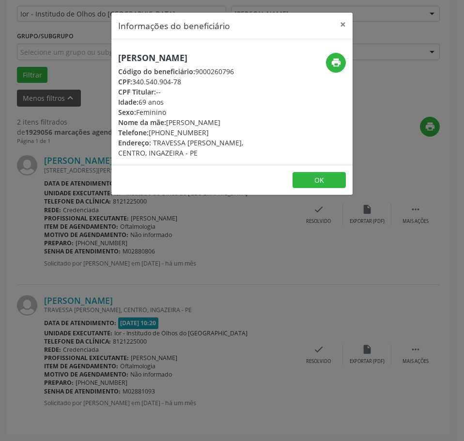
click at [160, 60] on h5 "[PERSON_NAME]" at bounding box center [191, 58] width 147 height 10
click at [333, 62] on icon "print" at bounding box center [336, 62] width 11 height 11
click at [100, 249] on div "Informações do beneficiário × [PERSON_NAME] Código do beneficiário: 9000260796 …" at bounding box center [232, 220] width 464 height 441
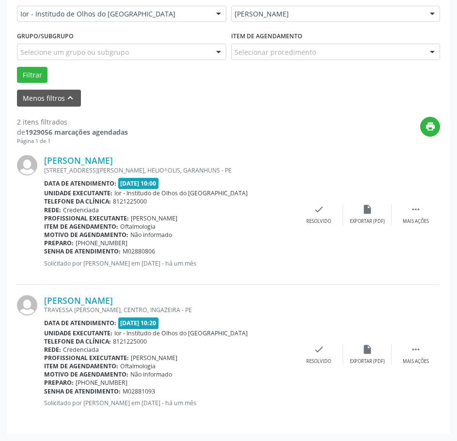
drag, startPoint x: 159, startPoint y: 393, endPoint x: 44, endPoint y: 395, distance: 114.9
click at [44, 395] on div "Senha de atendimento: M02881093" at bounding box center [169, 391] width 251 height 8
click at [113, 305] on link "[PERSON_NAME]" at bounding box center [78, 300] width 69 height 11
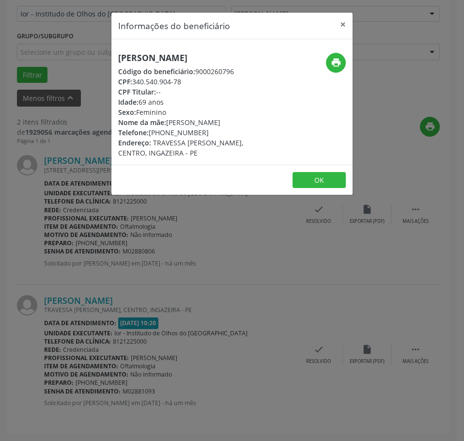
click at [163, 55] on h5 "[PERSON_NAME]" at bounding box center [191, 58] width 147 height 10
drag, startPoint x: 345, startPoint y: 23, endPoint x: 349, endPoint y: 34, distance: 12.3
click at [345, 23] on button "×" at bounding box center [342, 25] width 19 height 24
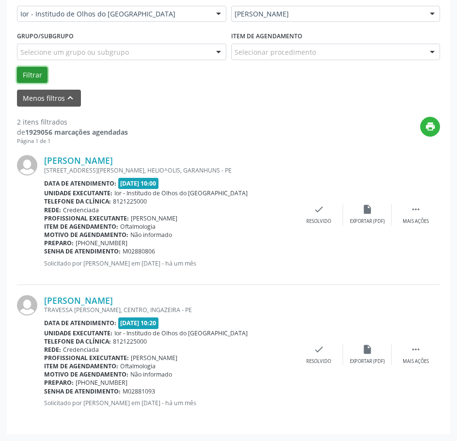
click at [25, 76] on button "Filtrar" at bounding box center [32, 75] width 31 height 16
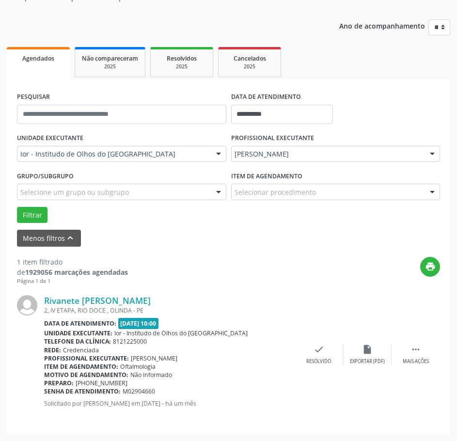
scroll to position [98, 0]
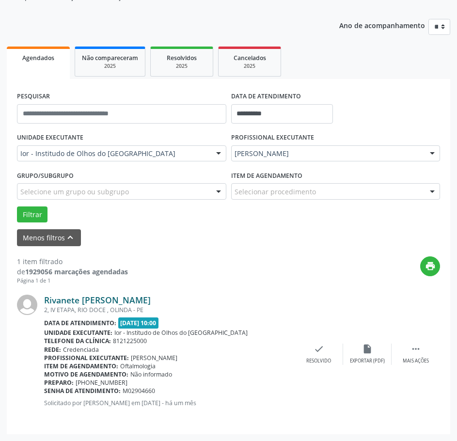
click at [91, 299] on link "Rivanete [PERSON_NAME]" at bounding box center [97, 300] width 107 height 11
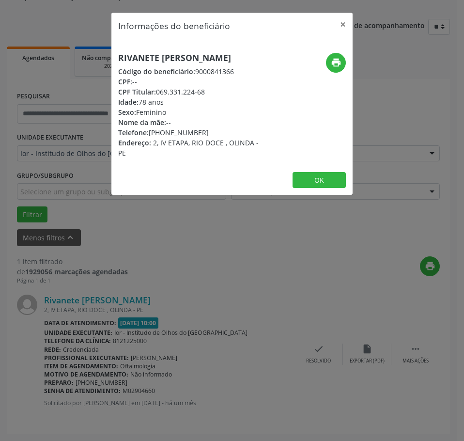
click at [184, 61] on h5 "Rivanete [PERSON_NAME]" at bounding box center [191, 58] width 147 height 10
click at [338, 64] on icon "print" at bounding box center [336, 62] width 11 height 11
click at [174, 256] on div "Informações do beneficiário × Rivanete [PERSON_NAME] Código do beneficiário: 90…" at bounding box center [232, 220] width 464 height 441
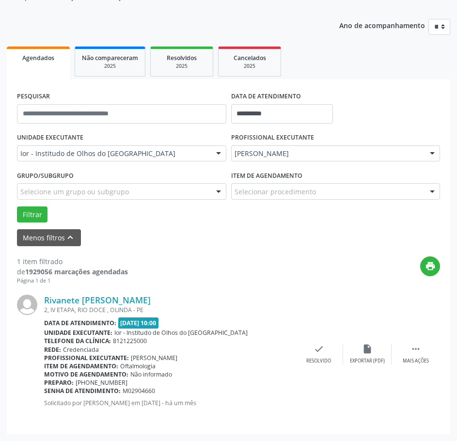
drag, startPoint x: 160, startPoint y: 391, endPoint x: 46, endPoint y: 391, distance: 114.9
click at [46, 391] on div "Senha de atendimento: M02904660" at bounding box center [169, 391] width 251 height 8
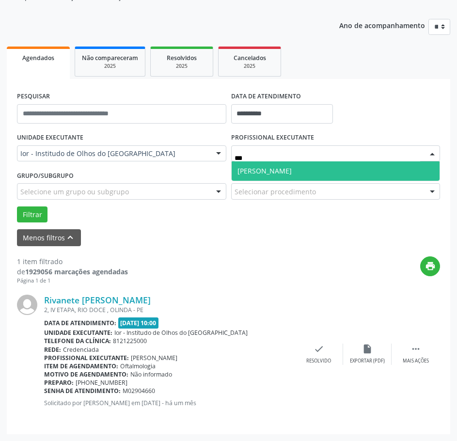
type input "****"
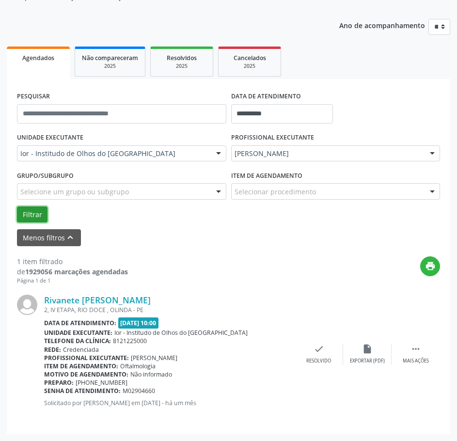
click at [41, 214] on button "Filtrar" at bounding box center [32, 214] width 31 height 16
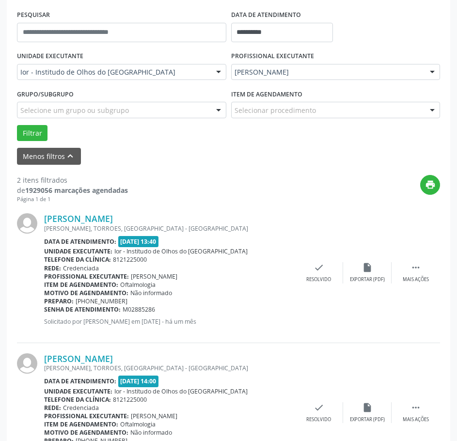
scroll to position [238, 0]
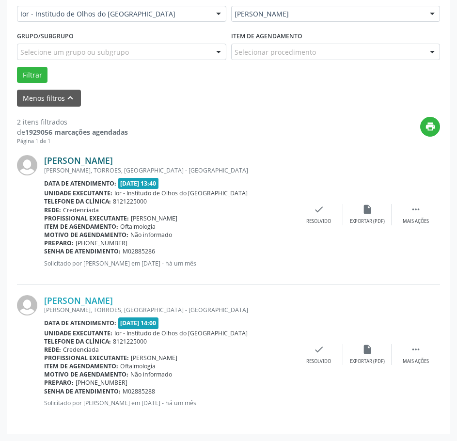
click at [113, 163] on link "[PERSON_NAME]" at bounding box center [78, 160] width 69 height 11
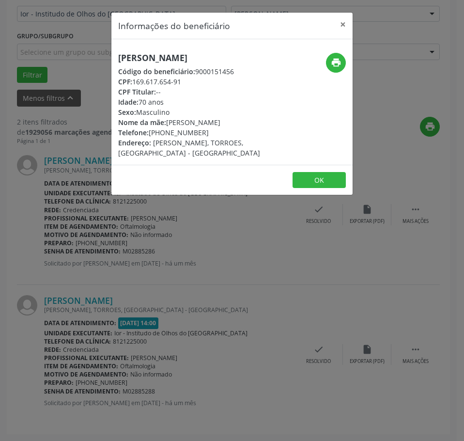
click at [188, 56] on h5 "[PERSON_NAME]" at bounding box center [191, 58] width 147 height 10
drag, startPoint x: 182, startPoint y: 82, endPoint x: 135, endPoint y: 84, distance: 47.5
click at [135, 84] on div "CPF: 169.617.654-91" at bounding box center [191, 82] width 147 height 10
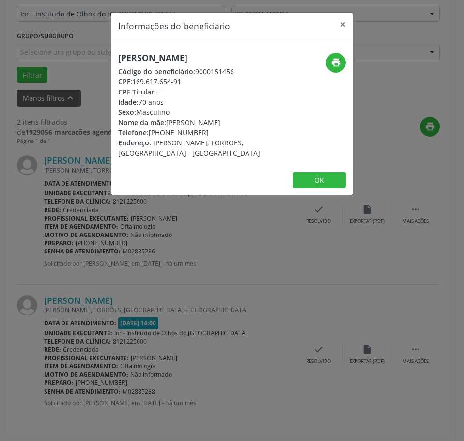
click at [156, 250] on div "Informações do beneficiário × [PERSON_NAME] Código do beneficiário: 9000151456 …" at bounding box center [232, 220] width 464 height 441
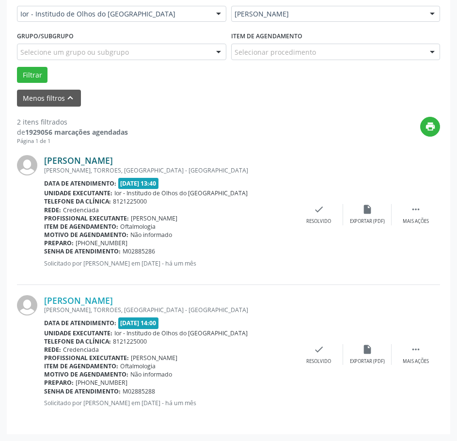
click at [113, 162] on link "[PERSON_NAME]" at bounding box center [78, 160] width 69 height 11
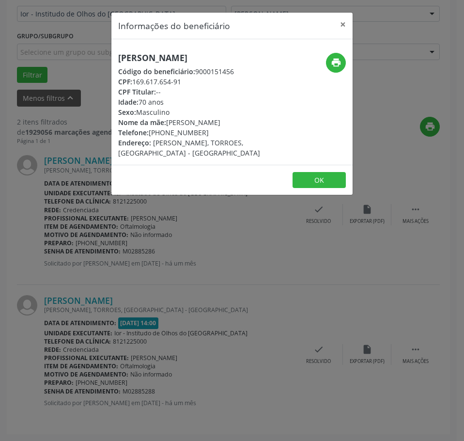
click at [100, 264] on div "Informações do beneficiário × [PERSON_NAME] Código do beneficiário: 9000151456 …" at bounding box center [232, 220] width 464 height 441
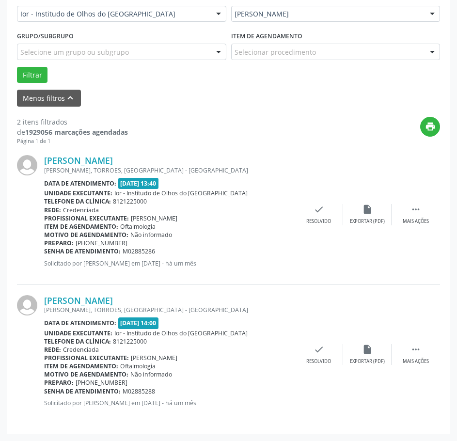
drag, startPoint x: 125, startPoint y: 251, endPoint x: 45, endPoint y: 250, distance: 80.0
click at [45, 250] on div "Senha de atendimento: M02885286" at bounding box center [169, 251] width 251 height 8
click at [80, 305] on link "[PERSON_NAME]" at bounding box center [78, 300] width 69 height 11
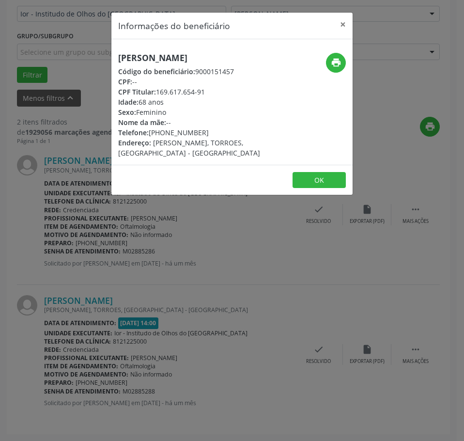
click at [169, 59] on h5 "[PERSON_NAME]" at bounding box center [191, 58] width 147 height 10
drag, startPoint x: 174, startPoint y: 320, endPoint x: 169, endPoint y: 321, distance: 4.9
click at [172, 320] on div "Informações do beneficiário × [PERSON_NAME] Código do beneficiário: 9000151457 …" at bounding box center [232, 220] width 464 height 441
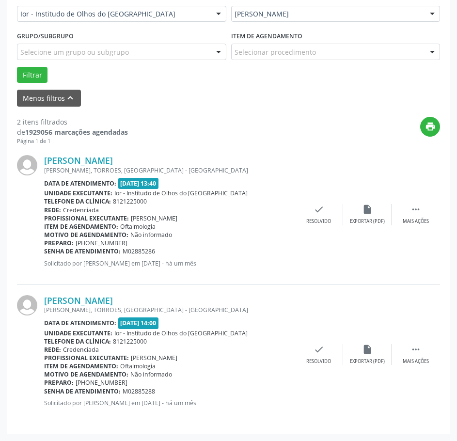
drag, startPoint x: 158, startPoint y: 393, endPoint x: 45, endPoint y: 395, distance: 112.5
click at [45, 395] on div "Senha de atendimento: M02885288" at bounding box center [169, 391] width 251 height 8
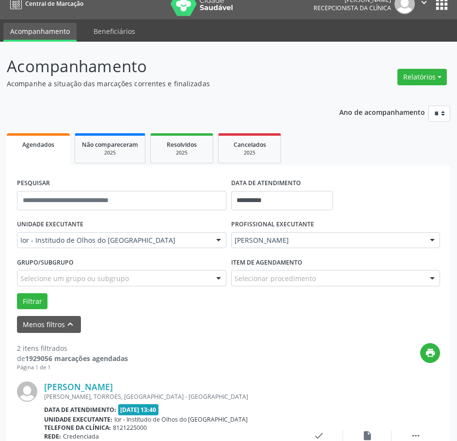
scroll to position [0, 0]
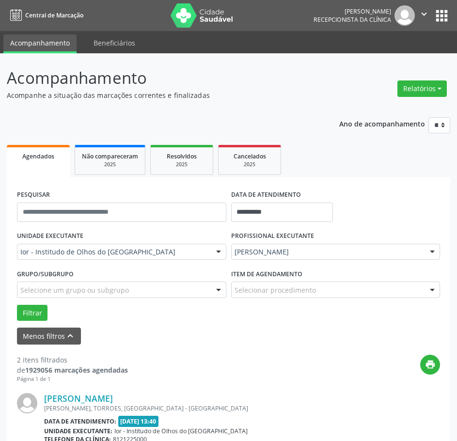
click at [426, 13] on icon "" at bounding box center [424, 14] width 11 height 11
click at [401, 56] on link "Sair" at bounding box center [399, 59] width 67 height 14
